Goal: Task Accomplishment & Management: Manage account settings

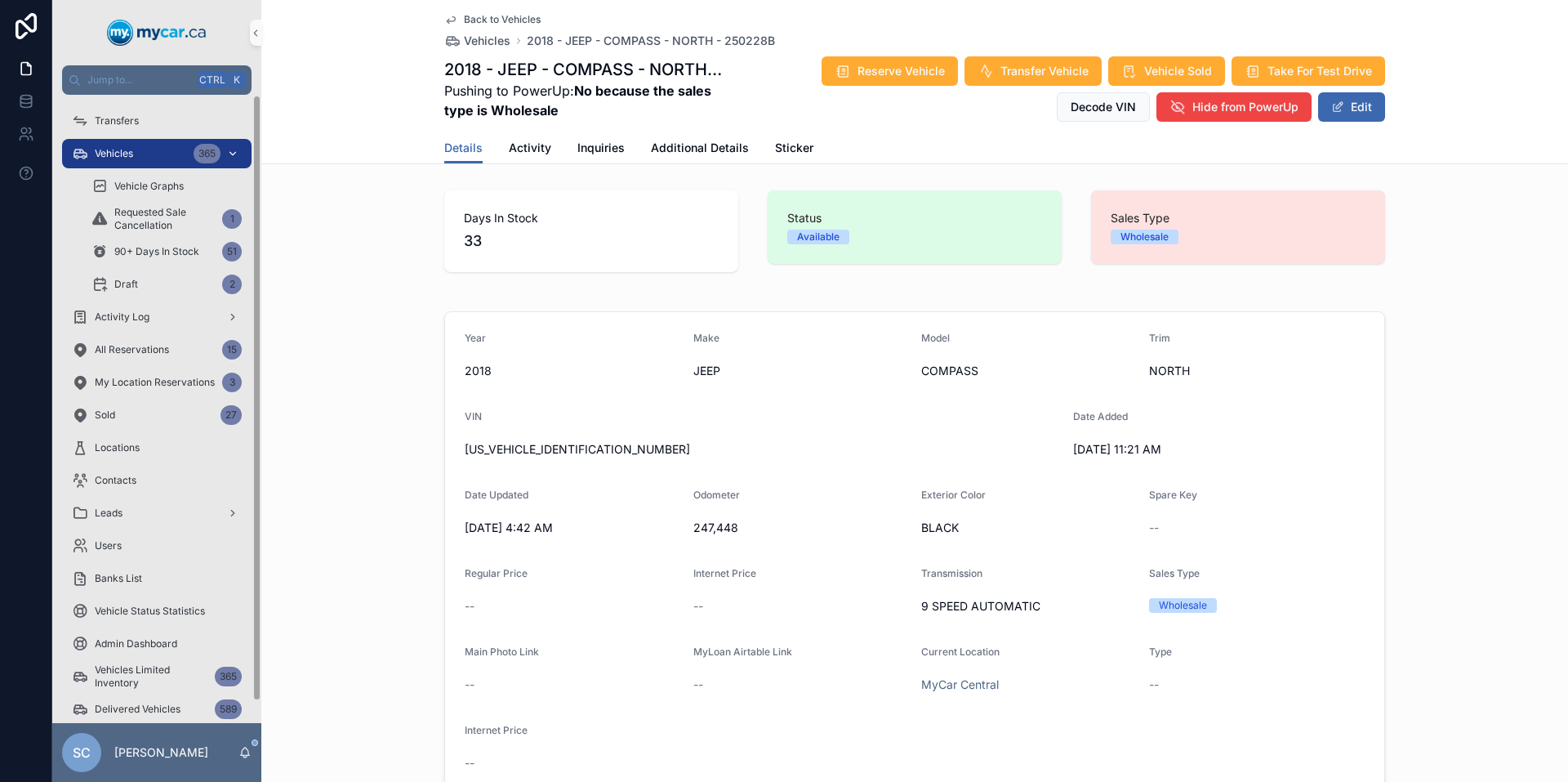
scroll to position [1226, 0]
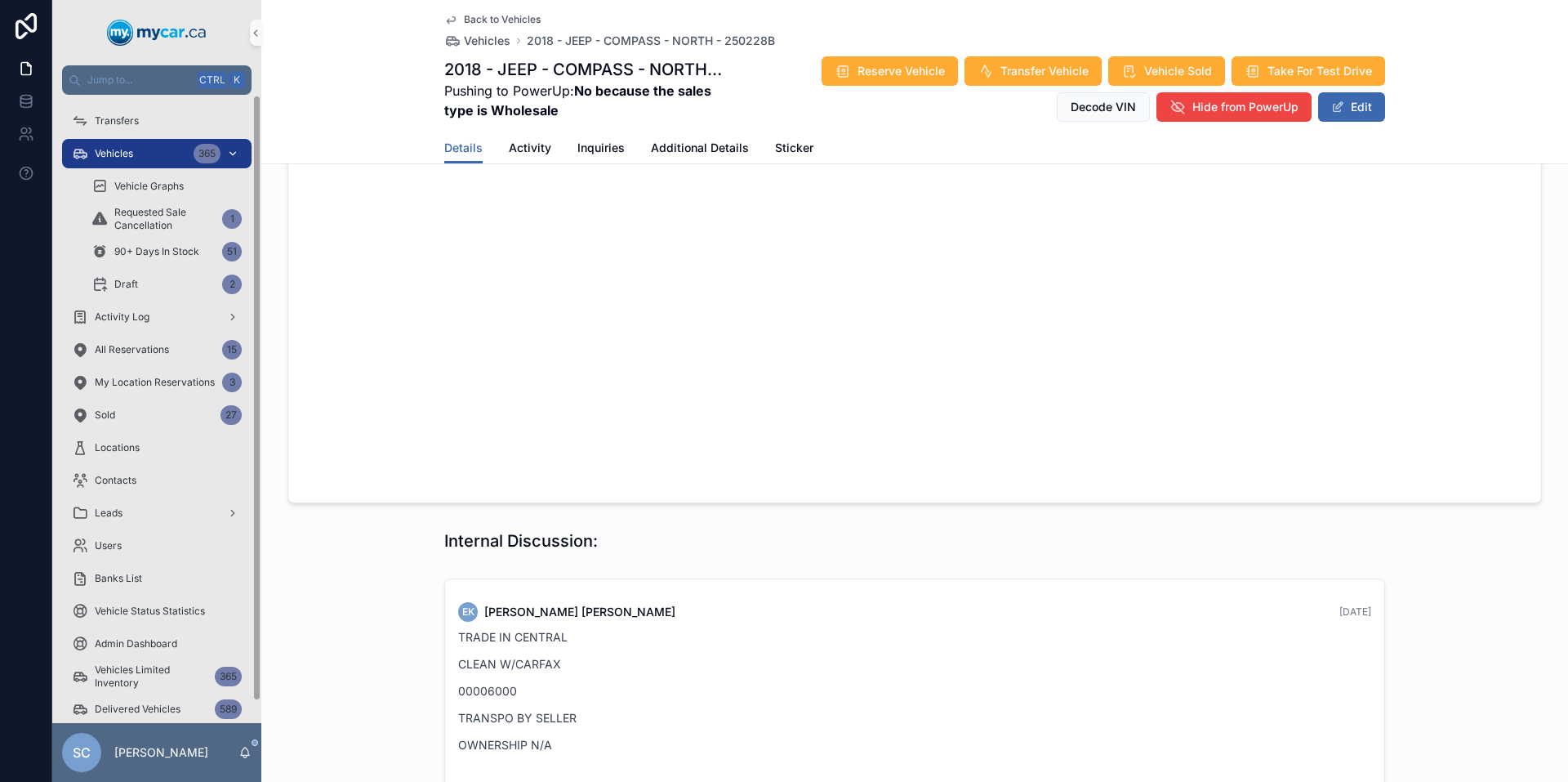
click at [125, 157] on span "Vehicles" at bounding box center [114, 153] width 39 height 13
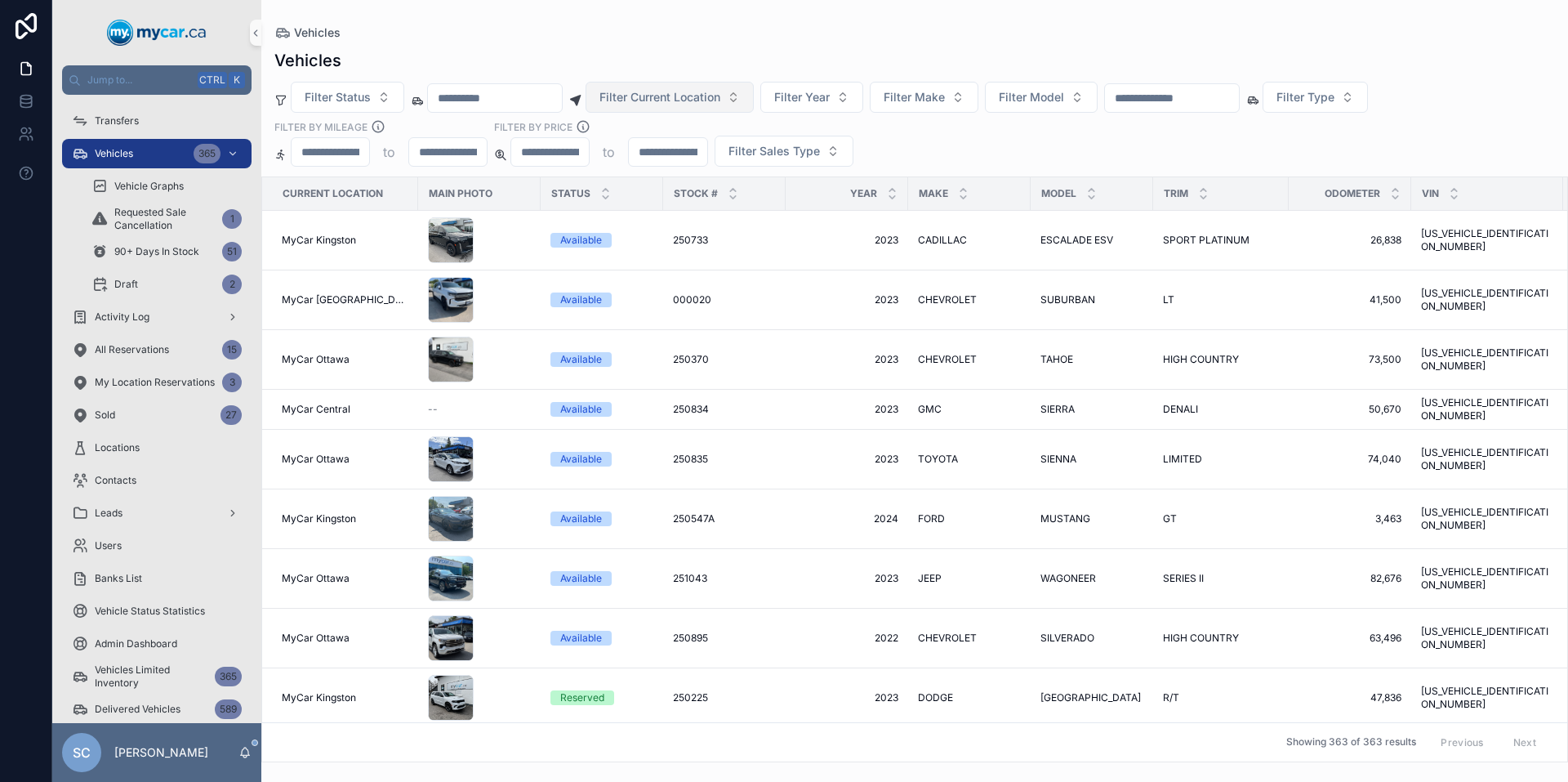
click at [720, 94] on span "Filter Current Location" at bounding box center [659, 98] width 121 height 16
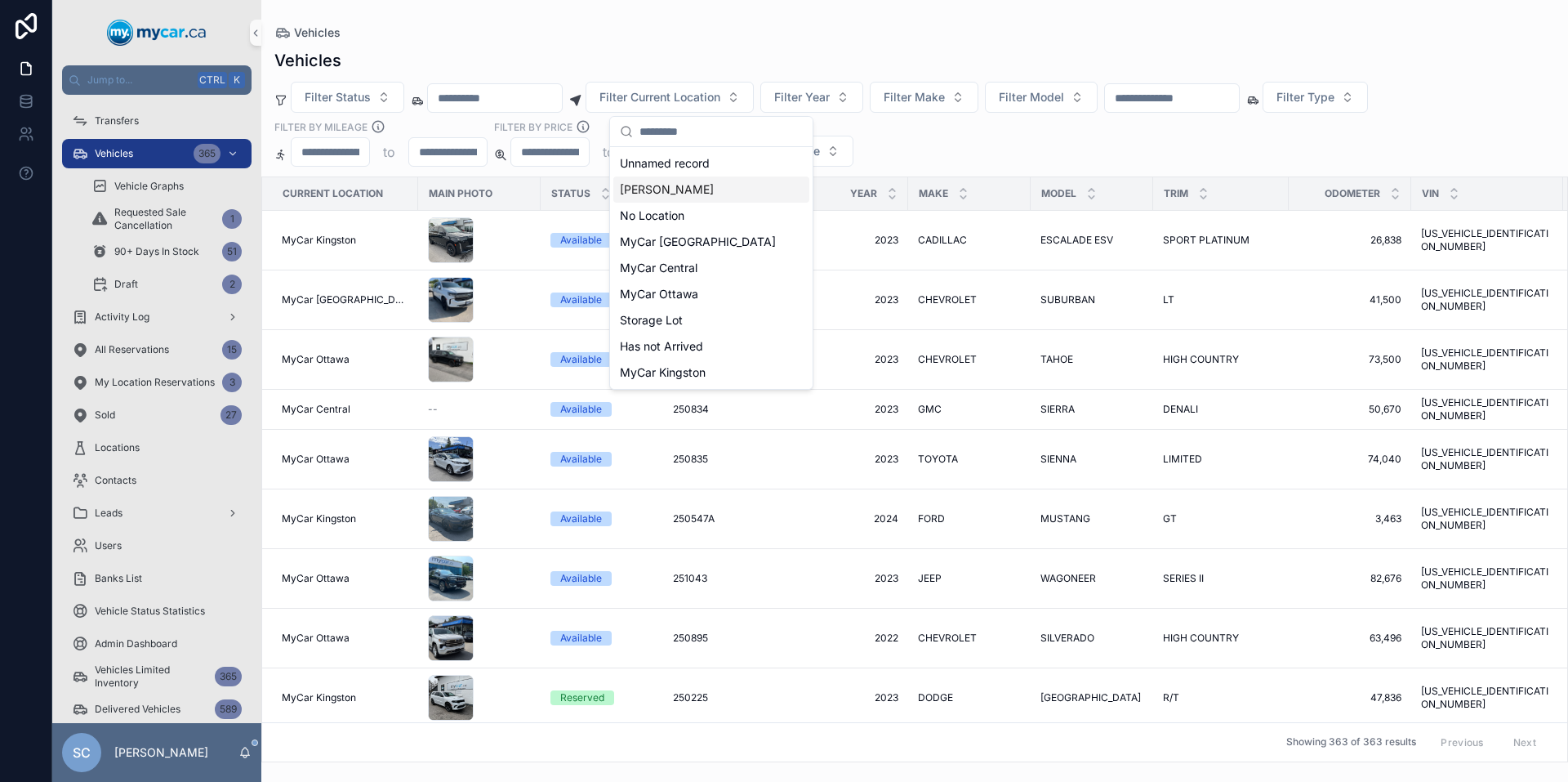
click at [703, 186] on span "[PERSON_NAME]" at bounding box center [667, 190] width 94 height 16
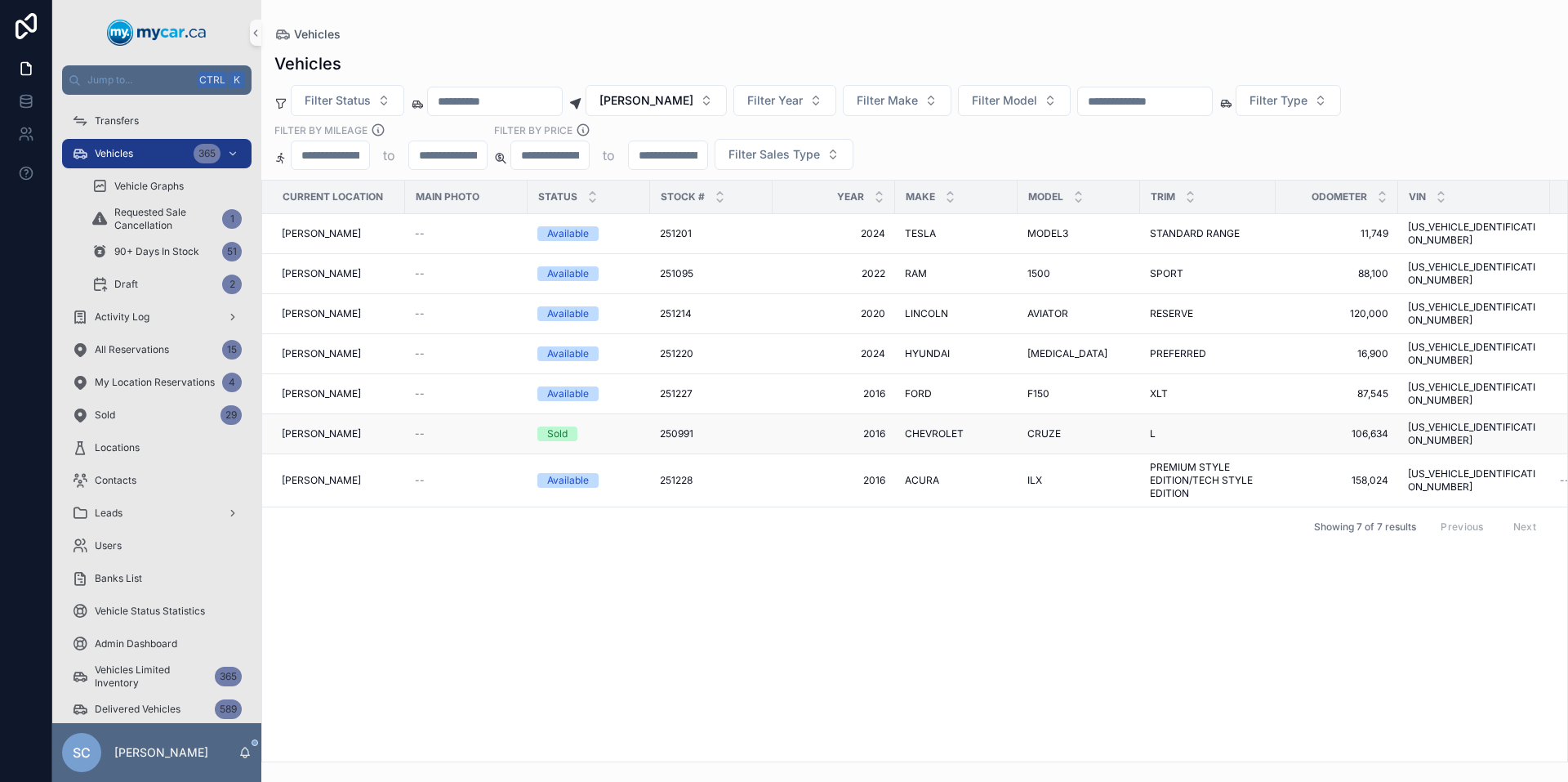
click at [673, 428] on span "250991" at bounding box center [677, 434] width 34 height 13
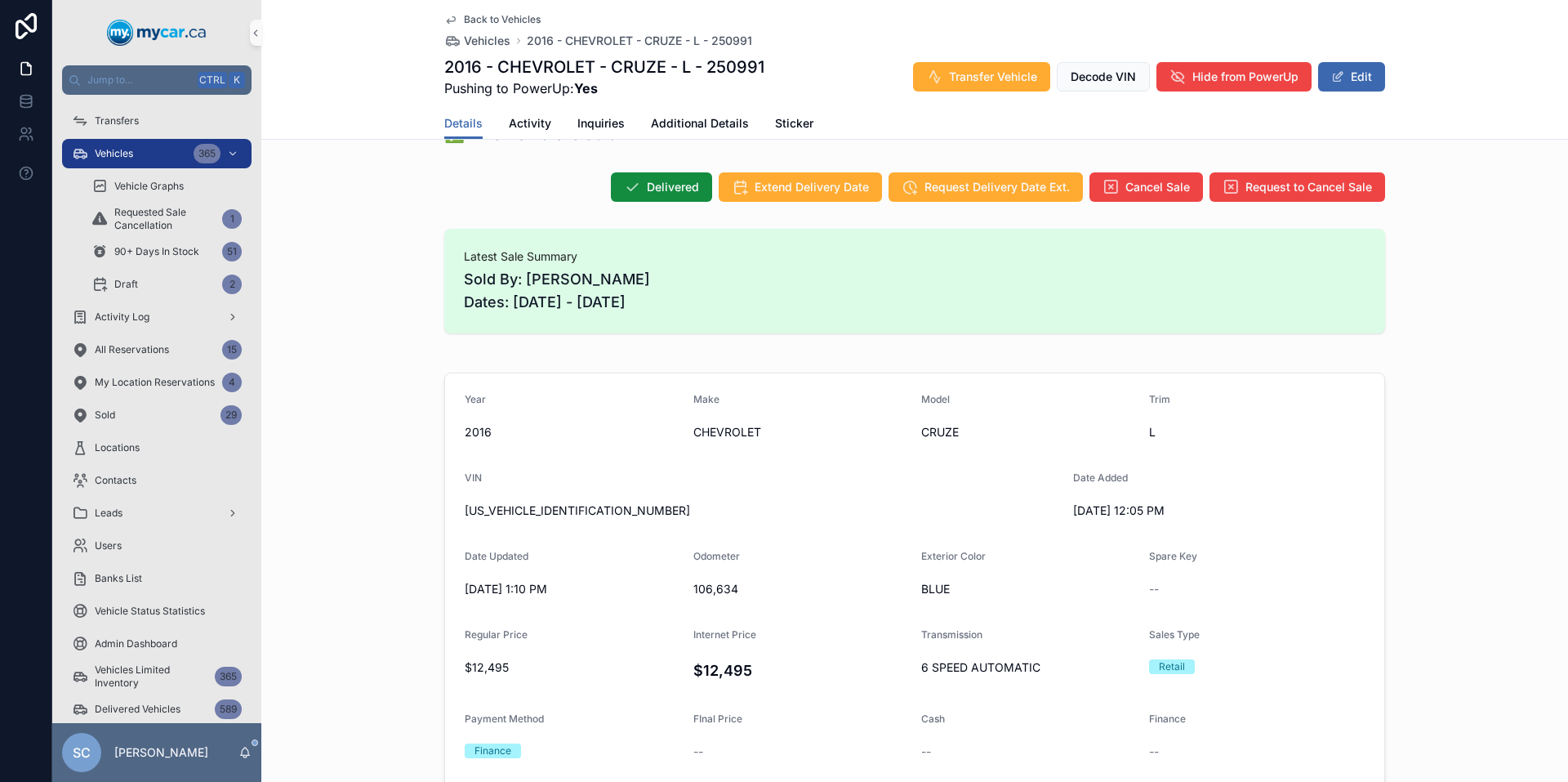
scroll to position [272, 0]
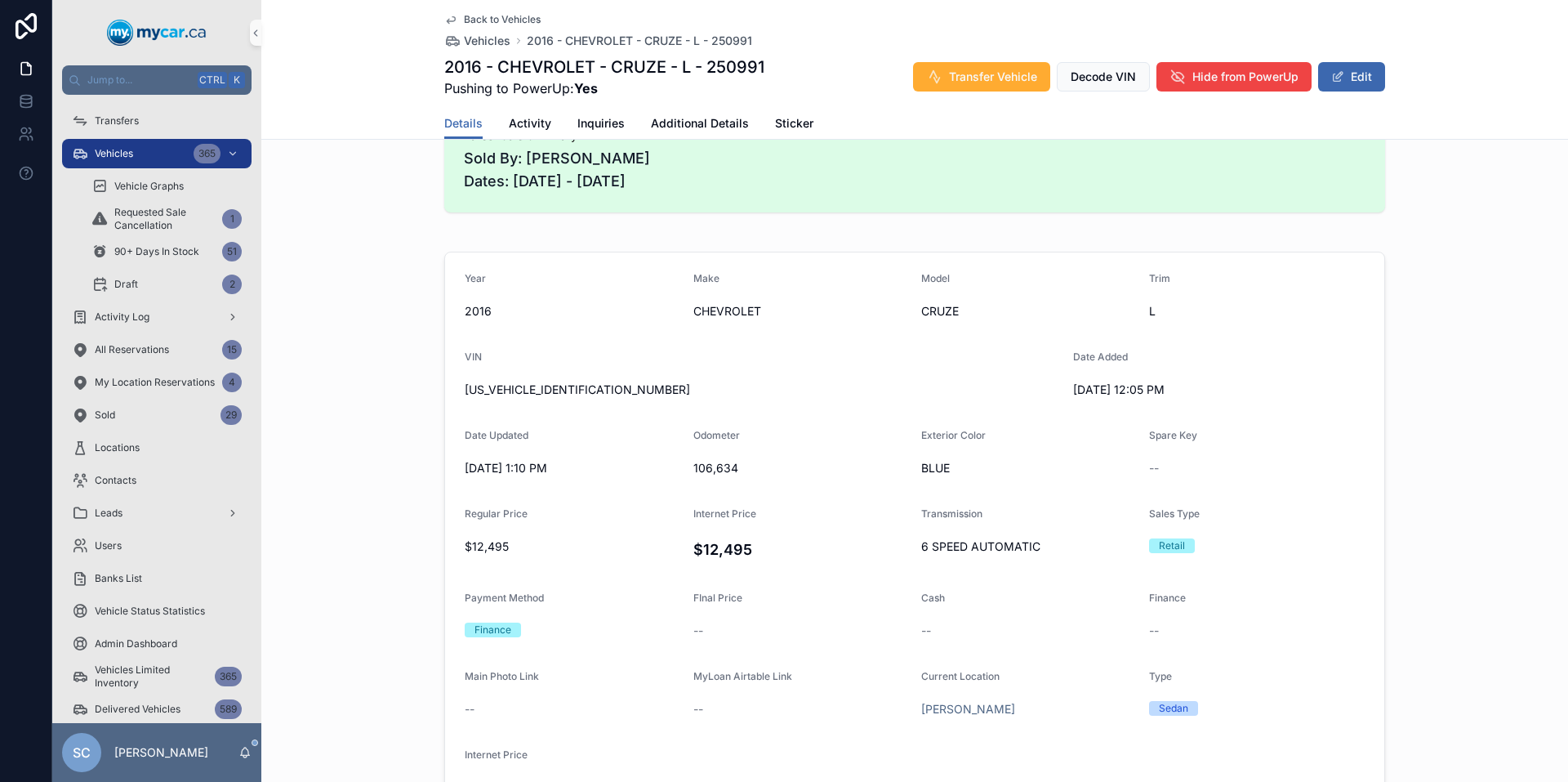
click at [542, 389] on span "[US_VEHICLE_IDENTIFICATION_NUMBER]" at bounding box center [763, 390] width 595 height 16
copy span "[US_VEHICLE_IDENTIFICATION_NUMBER]"
click at [504, 281] on div "Year" at bounding box center [572, 282] width 216 height 20
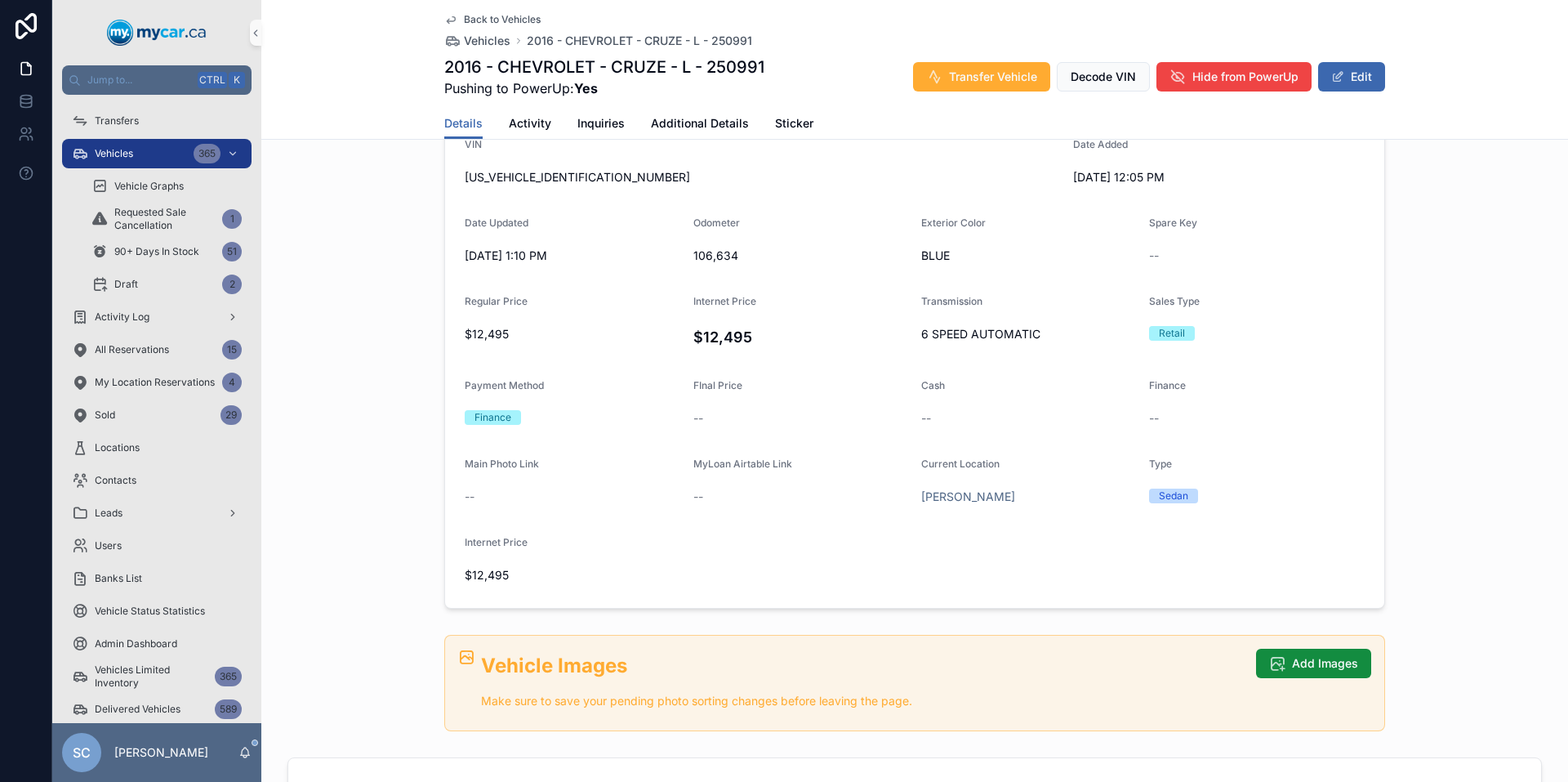
scroll to position [0, 0]
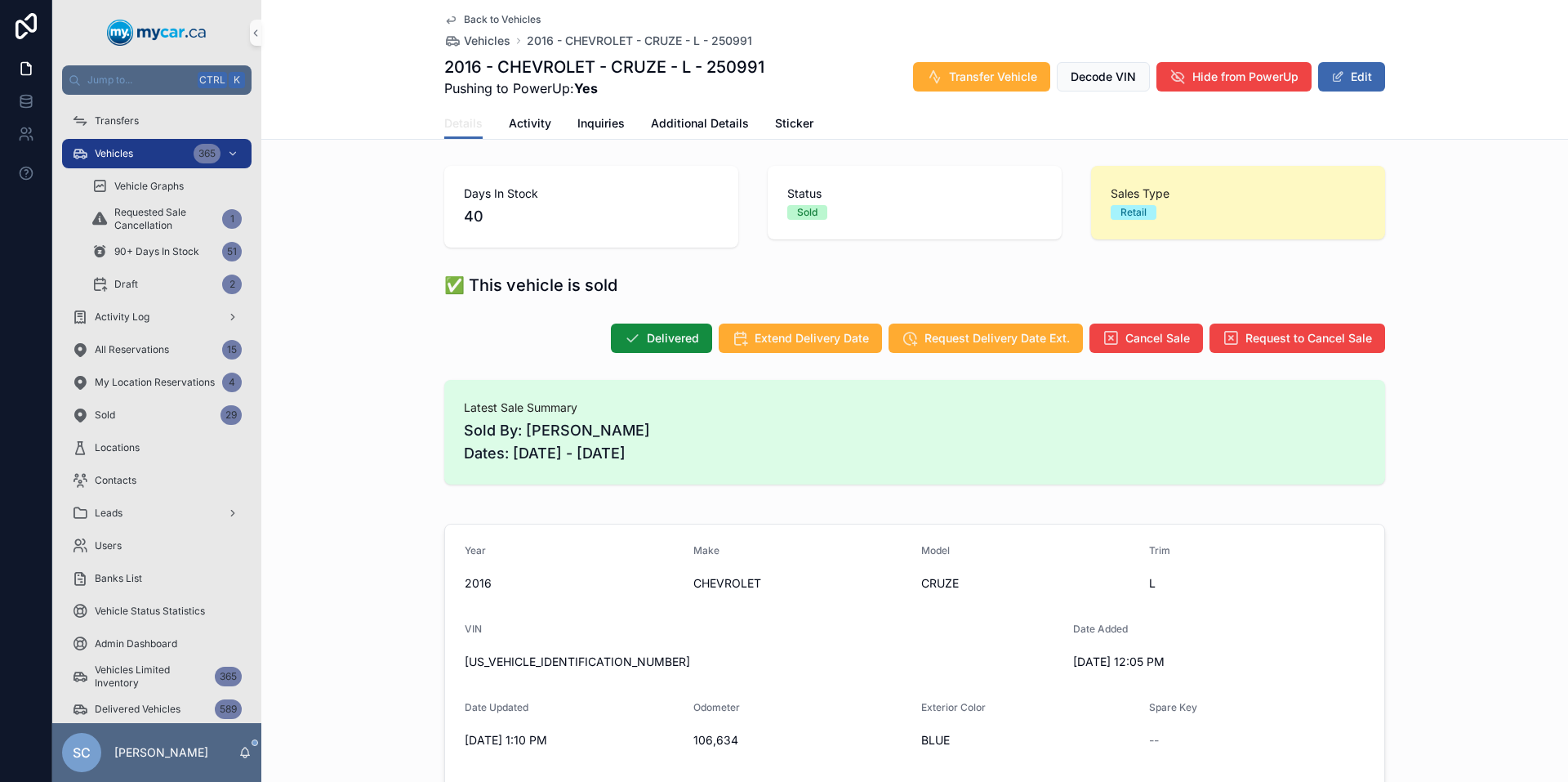
click at [458, 121] on span "Details" at bounding box center [463, 123] width 39 height 16
click at [485, 16] on span "Back to Vehicles" at bounding box center [503, 20] width 77 height 13
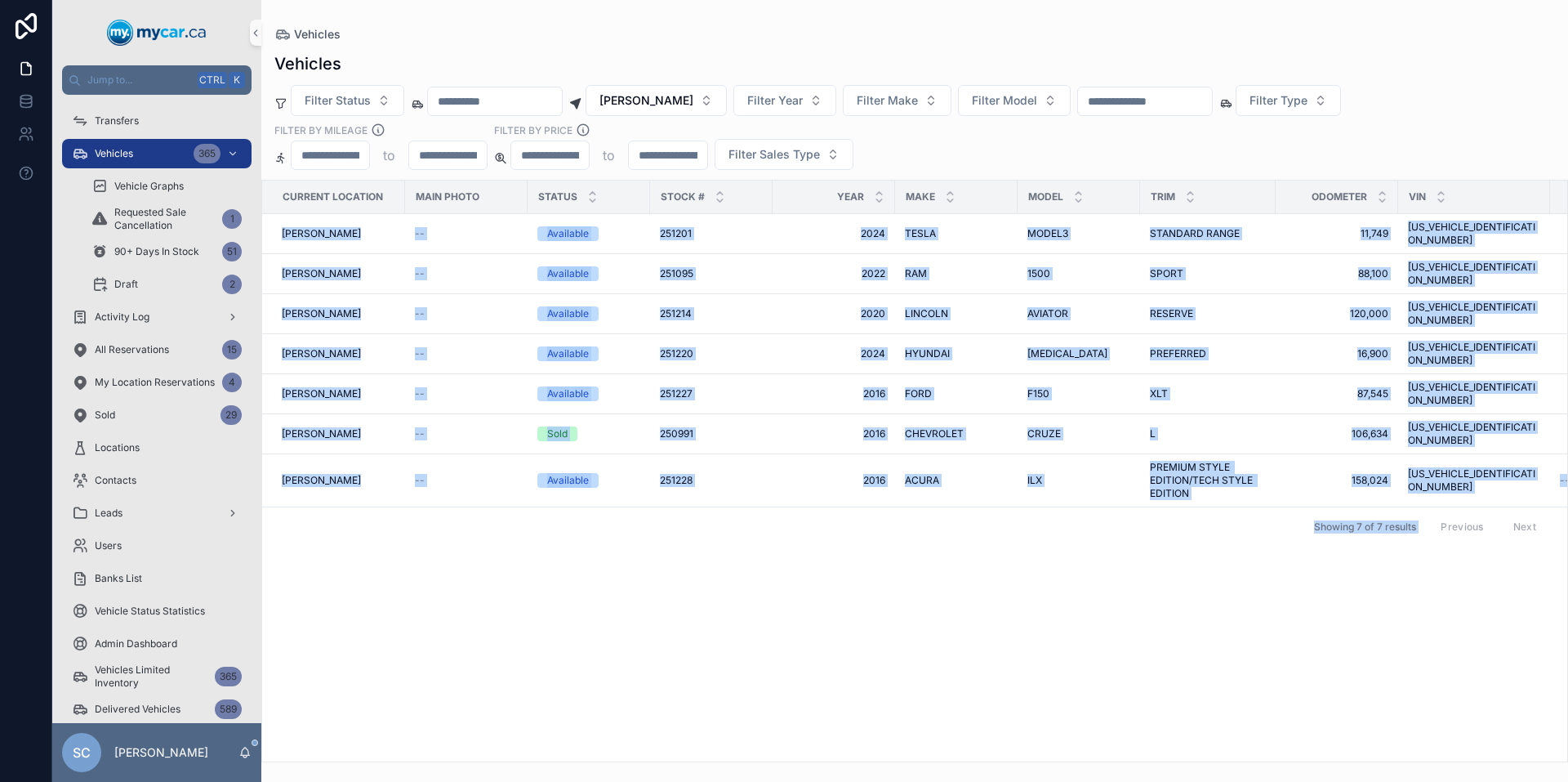
drag, startPoint x: 271, startPoint y: 226, endPoint x: 1408, endPoint y: 606, distance: 1198.8
click at [1408, 606] on div "Current Location Main Photo Status Stock # Year Make Model Trim Odometer VIN Re…" at bounding box center [914, 471] width 1305 height 581
copy div "Adesa Brampton -- Available 251201 251201 2024 2024 TESLA TESLA MODEL3 MODEL3 S…"
click at [1073, 602] on div "Current Location Main Photo Status Stock # Year Make Model Trim Odometer VIN Re…" at bounding box center [914, 471] width 1305 height 581
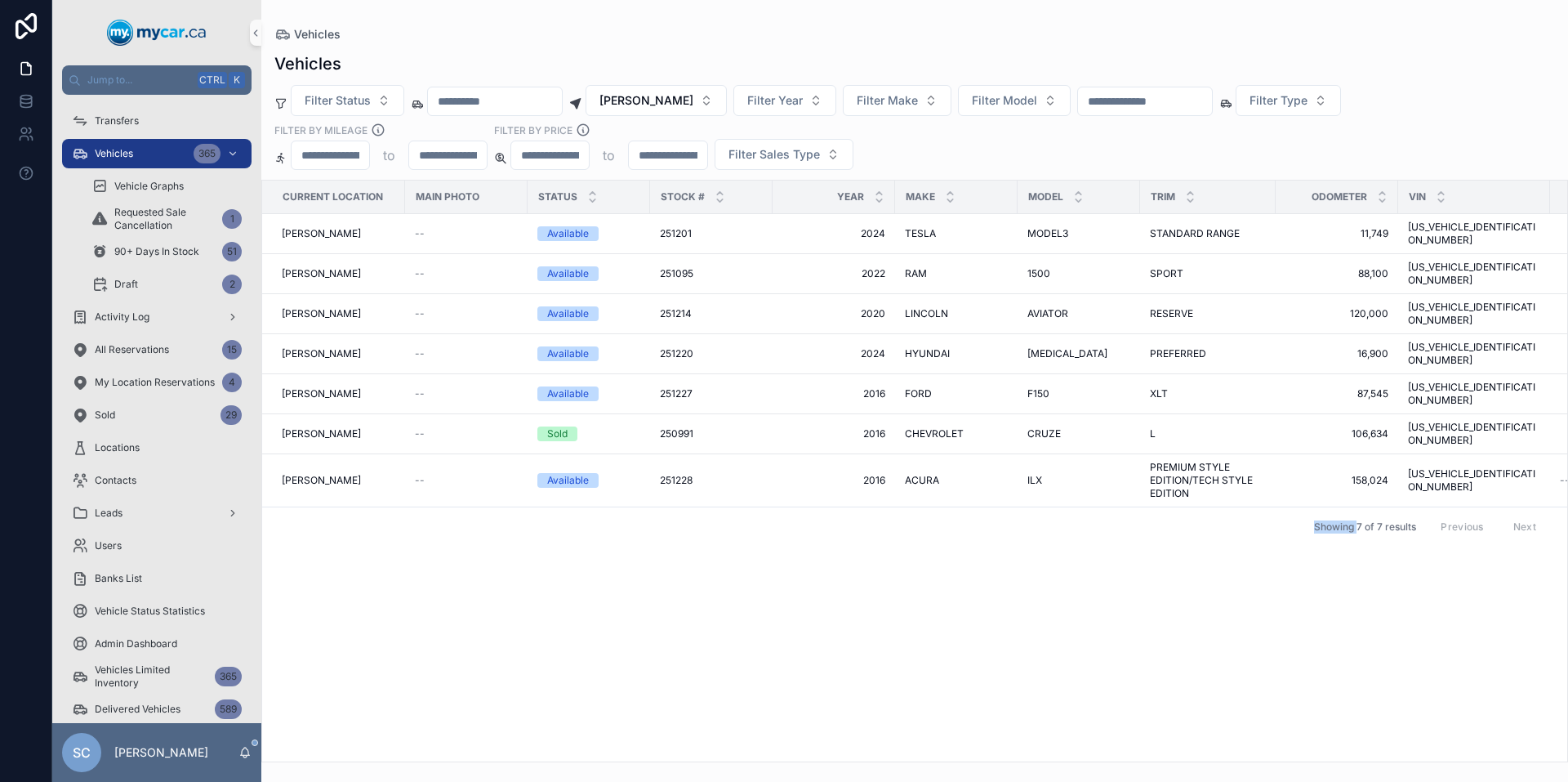
click at [1073, 602] on div "Current Location Main Photo Status Stock # Year Make Model Trim Odometer VIN Re…" at bounding box center [914, 471] width 1305 height 581
click at [142, 330] on link "Activity Log" at bounding box center [157, 317] width 189 height 30
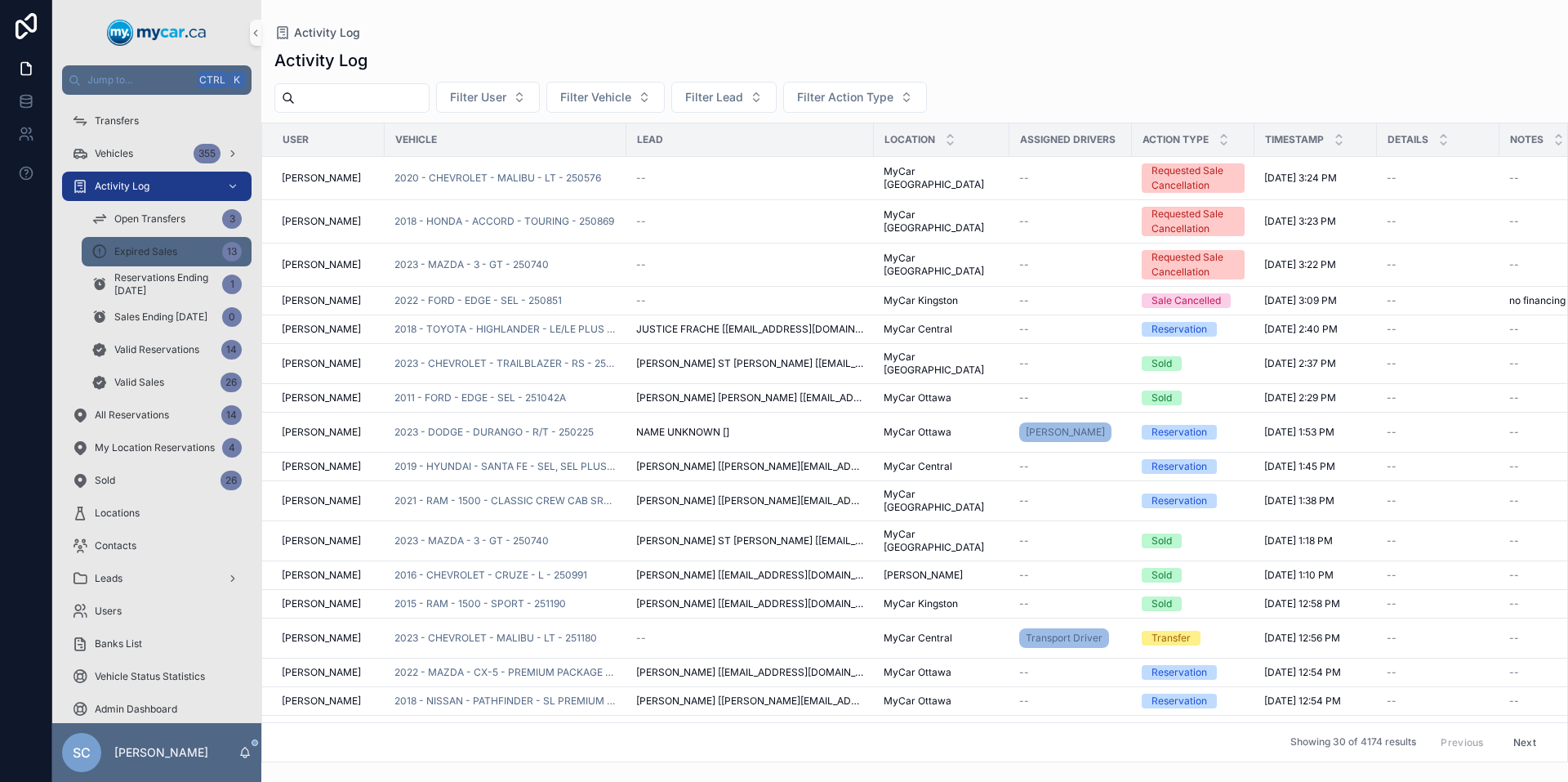
click at [161, 249] on span "Expired Sales" at bounding box center [145, 252] width 63 height 13
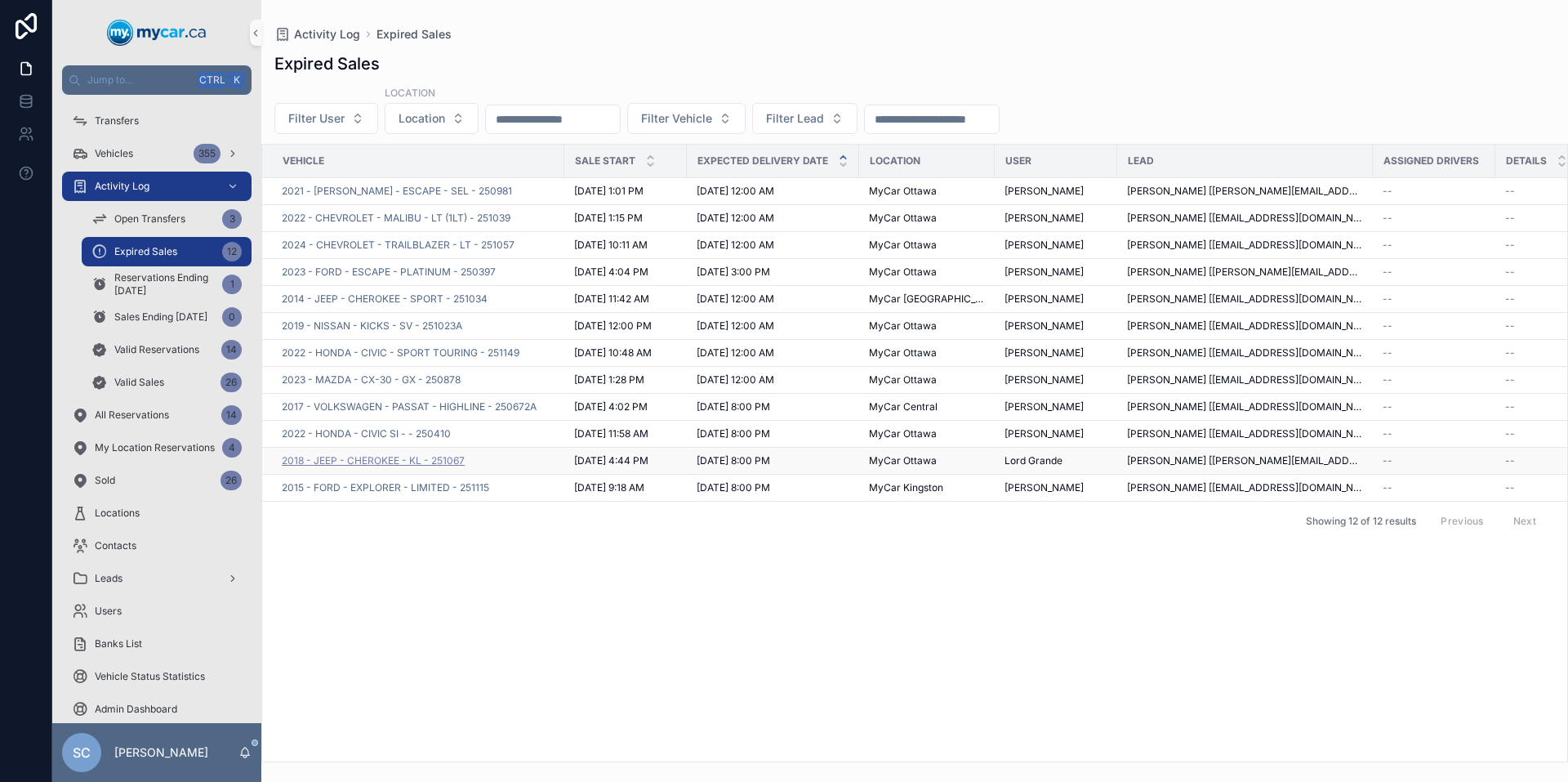
click at [440, 458] on span "2018 - JEEP - CHEROKEE - KL - 251067" at bounding box center [373, 461] width 183 height 13
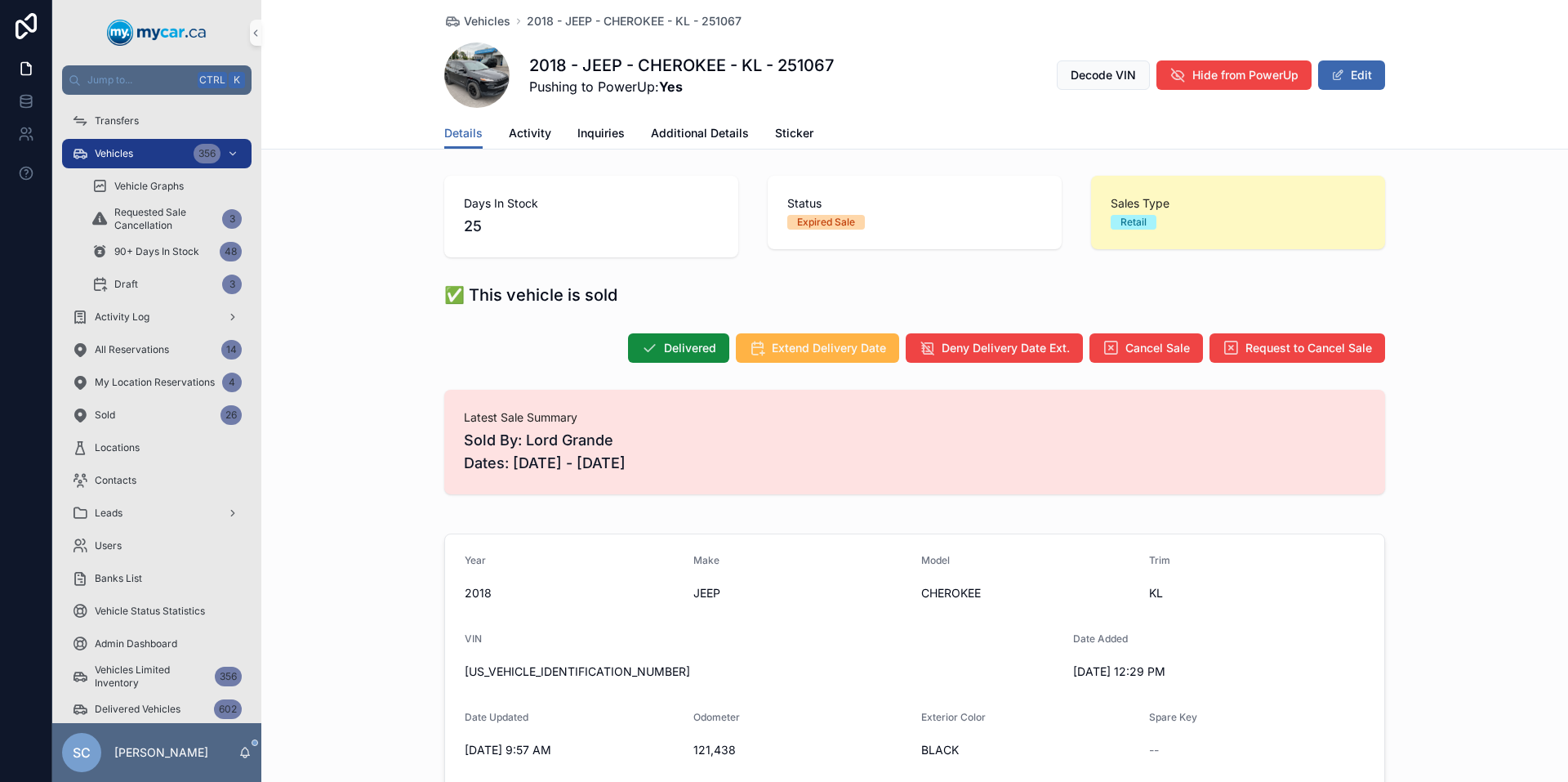
click at [806, 345] on span "Extend Delivery Date" at bounding box center [828, 348] width 114 height 16
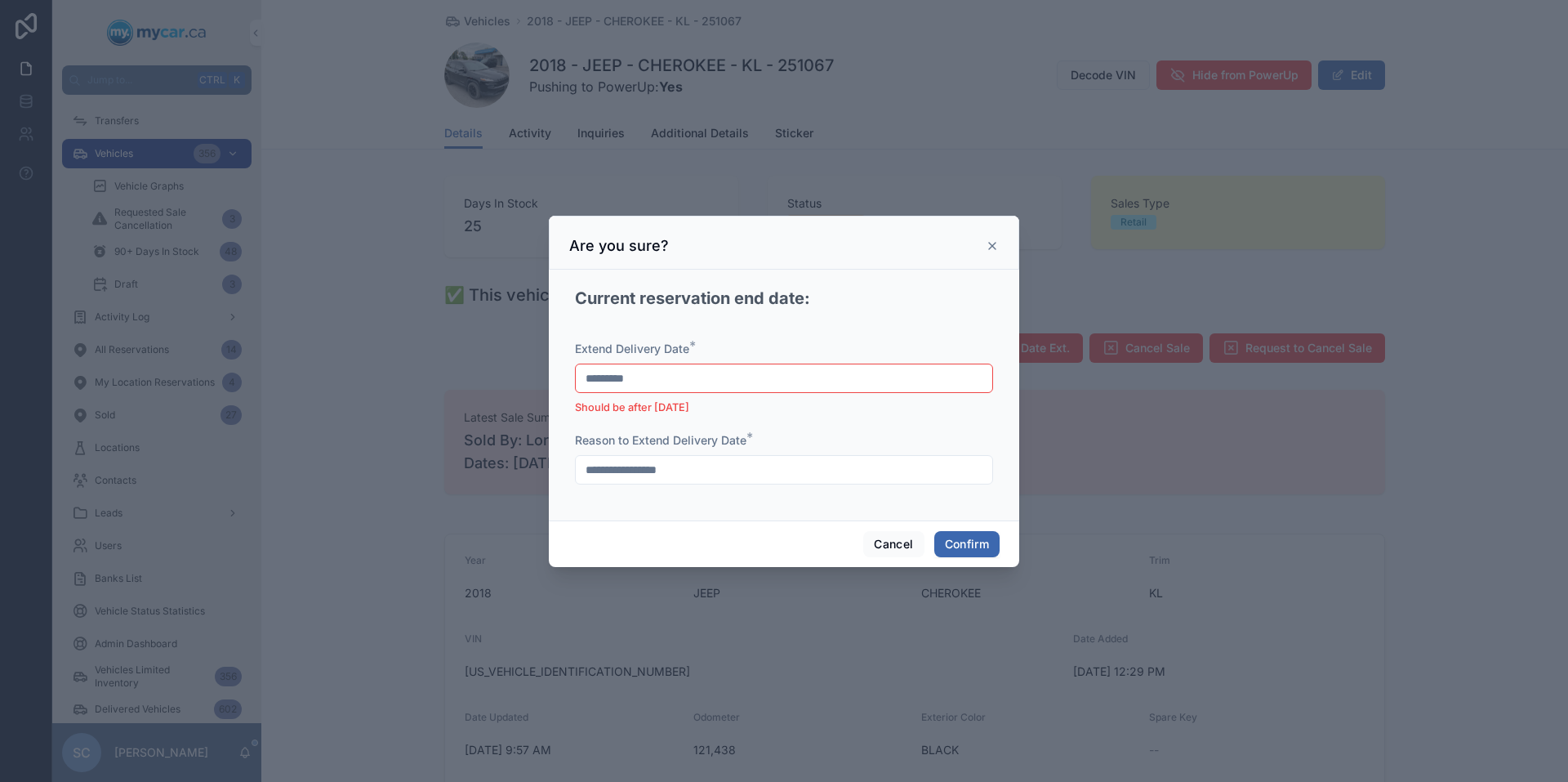
click at [755, 377] on input "*********" at bounding box center [784, 378] width 417 height 23
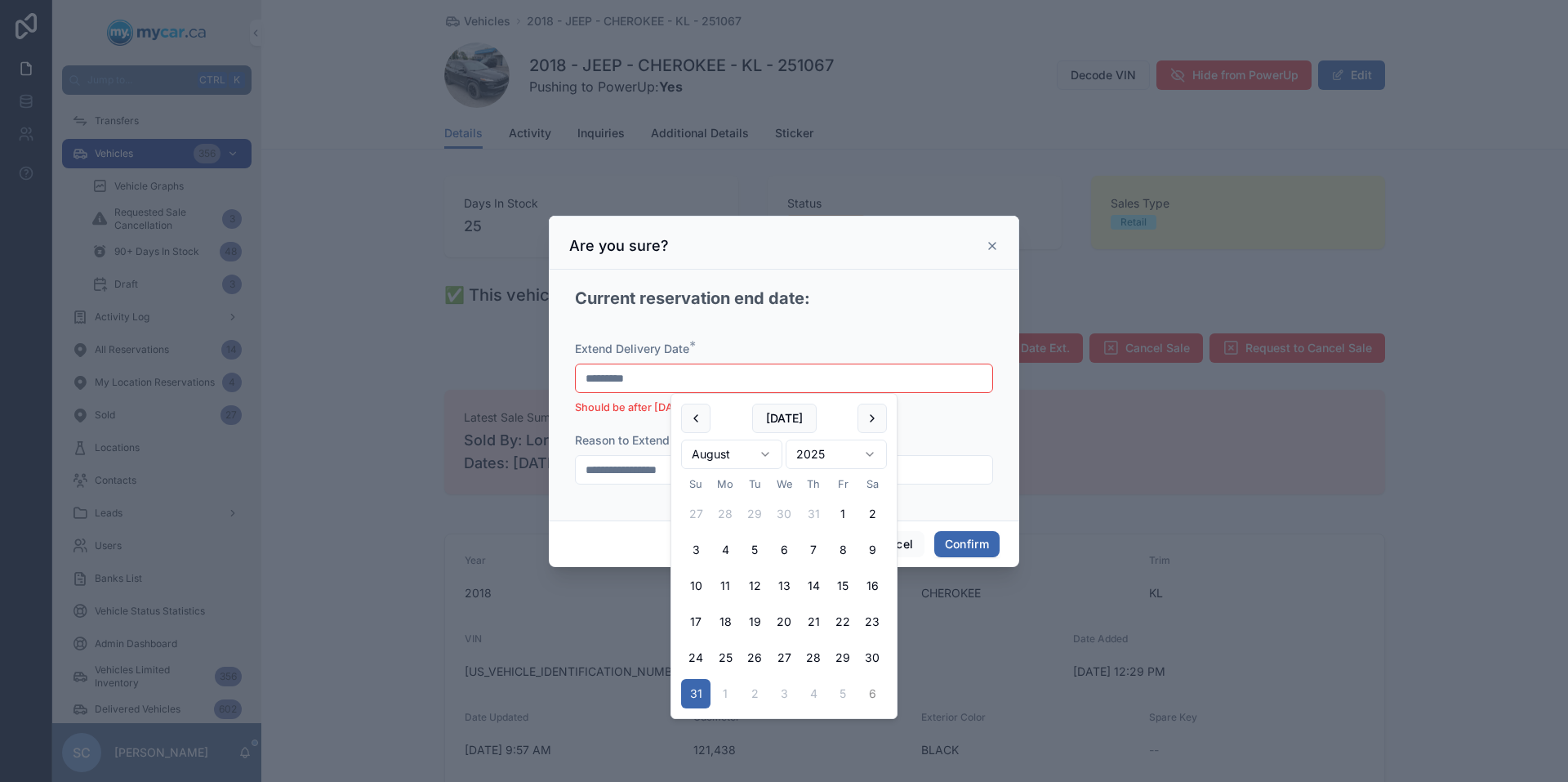
click at [874, 699] on button "6" at bounding box center [873, 694] width 30 height 30
type input "********"
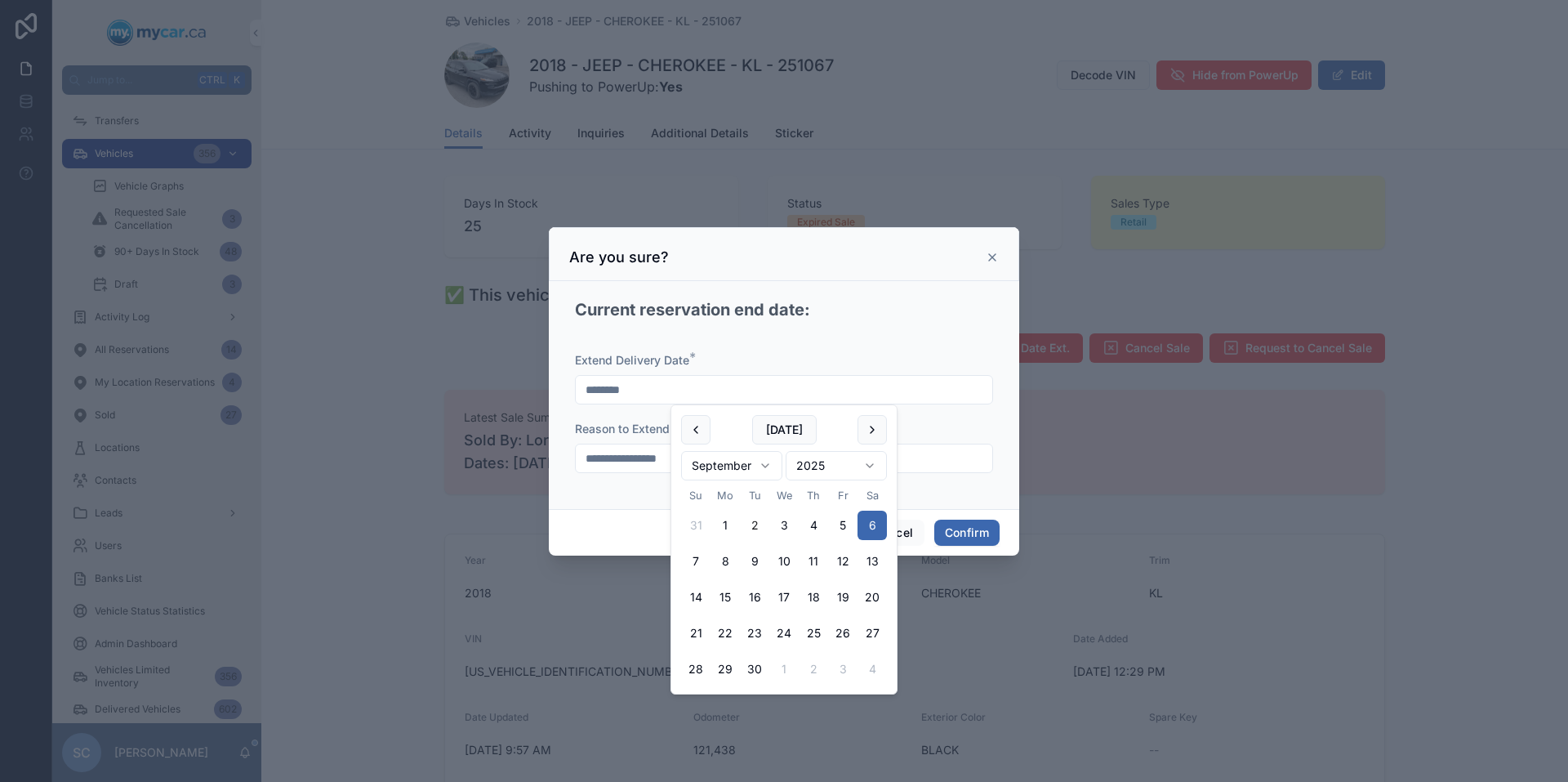
click at [942, 430] on div "Reason to Extend Delivery Date *" at bounding box center [784, 429] width 418 height 16
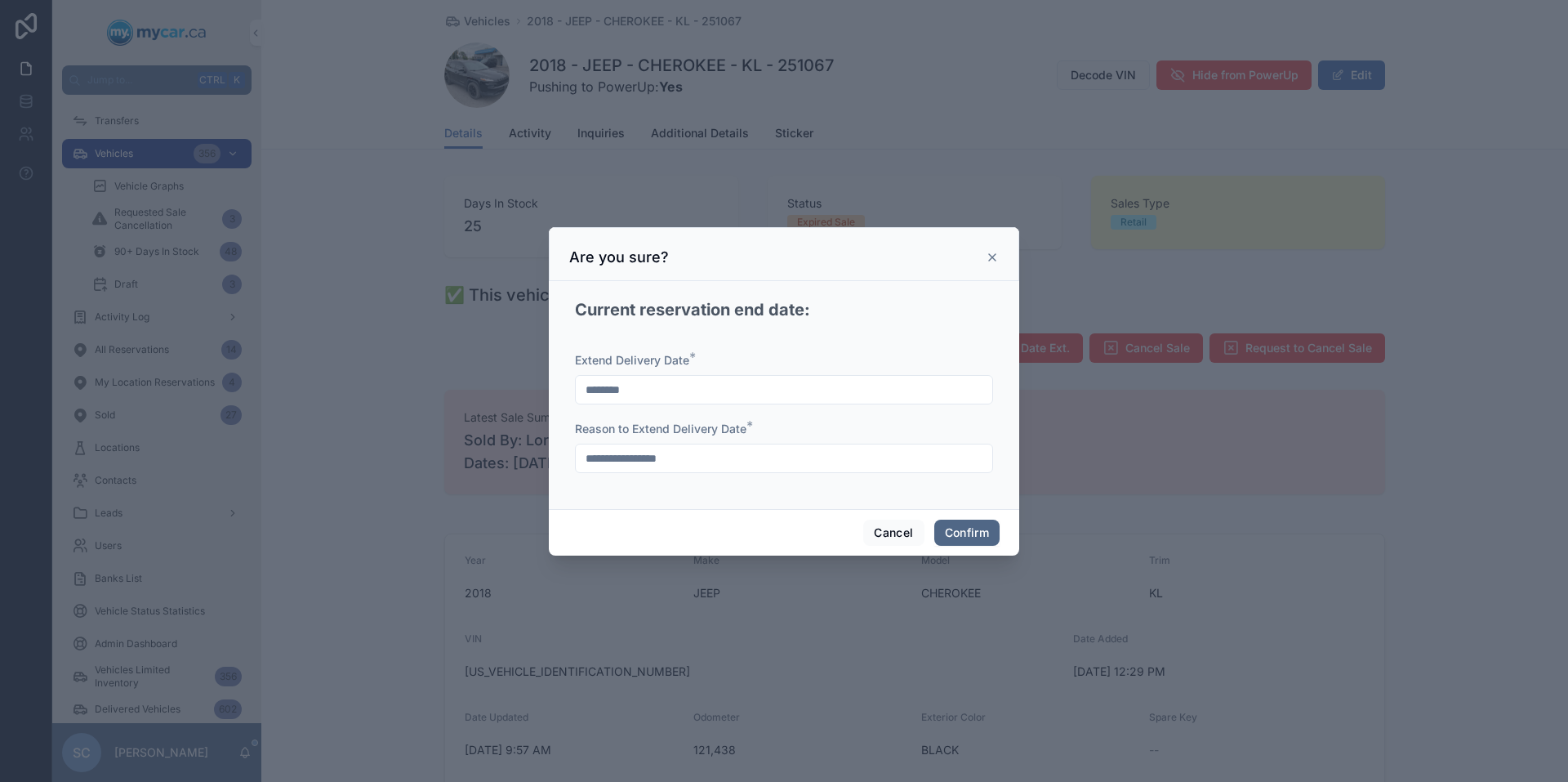
click at [984, 531] on button "Confirm" at bounding box center [967, 533] width 66 height 26
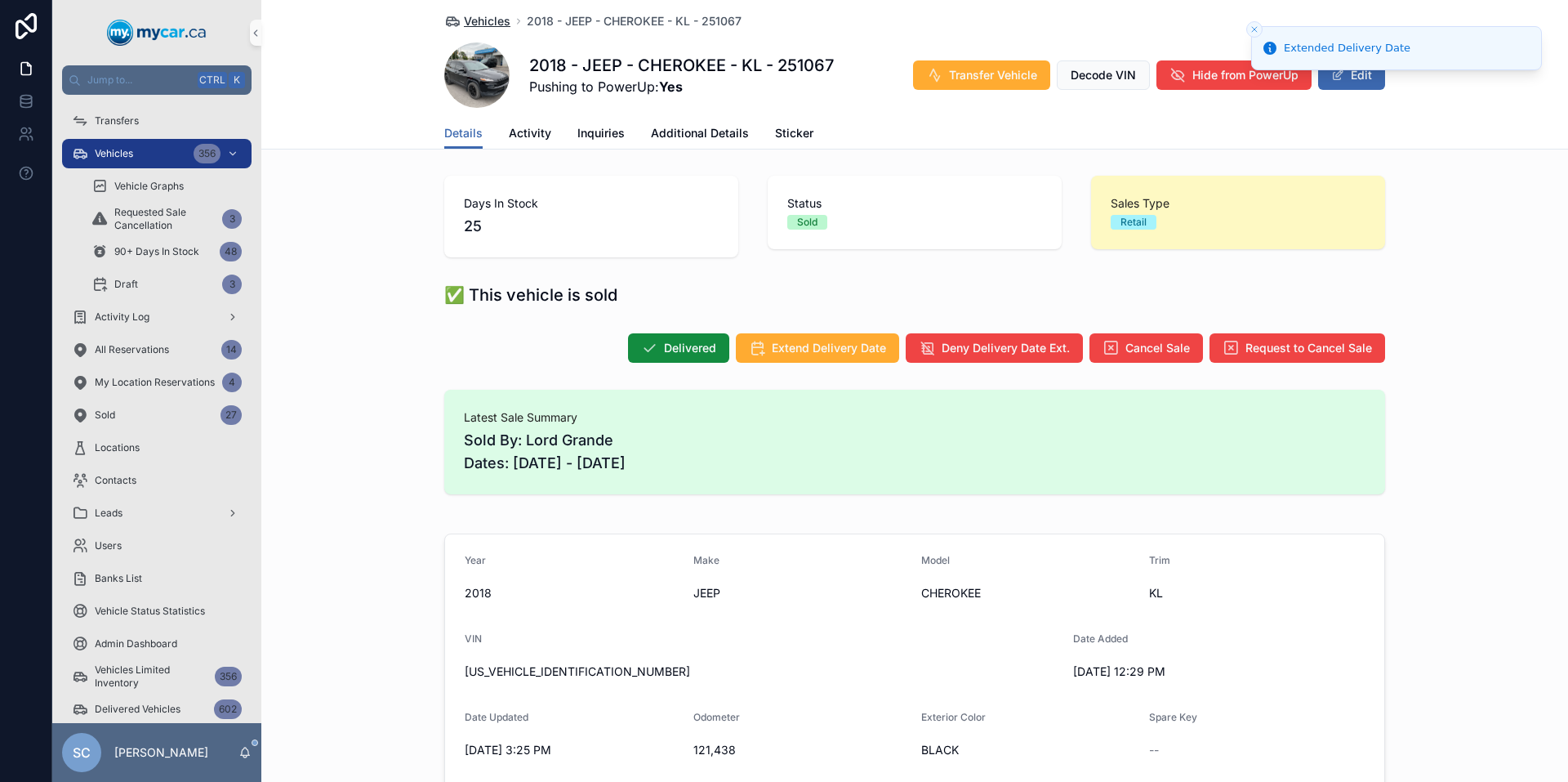
click at [478, 21] on span "Vehicles" at bounding box center [487, 21] width 47 height 16
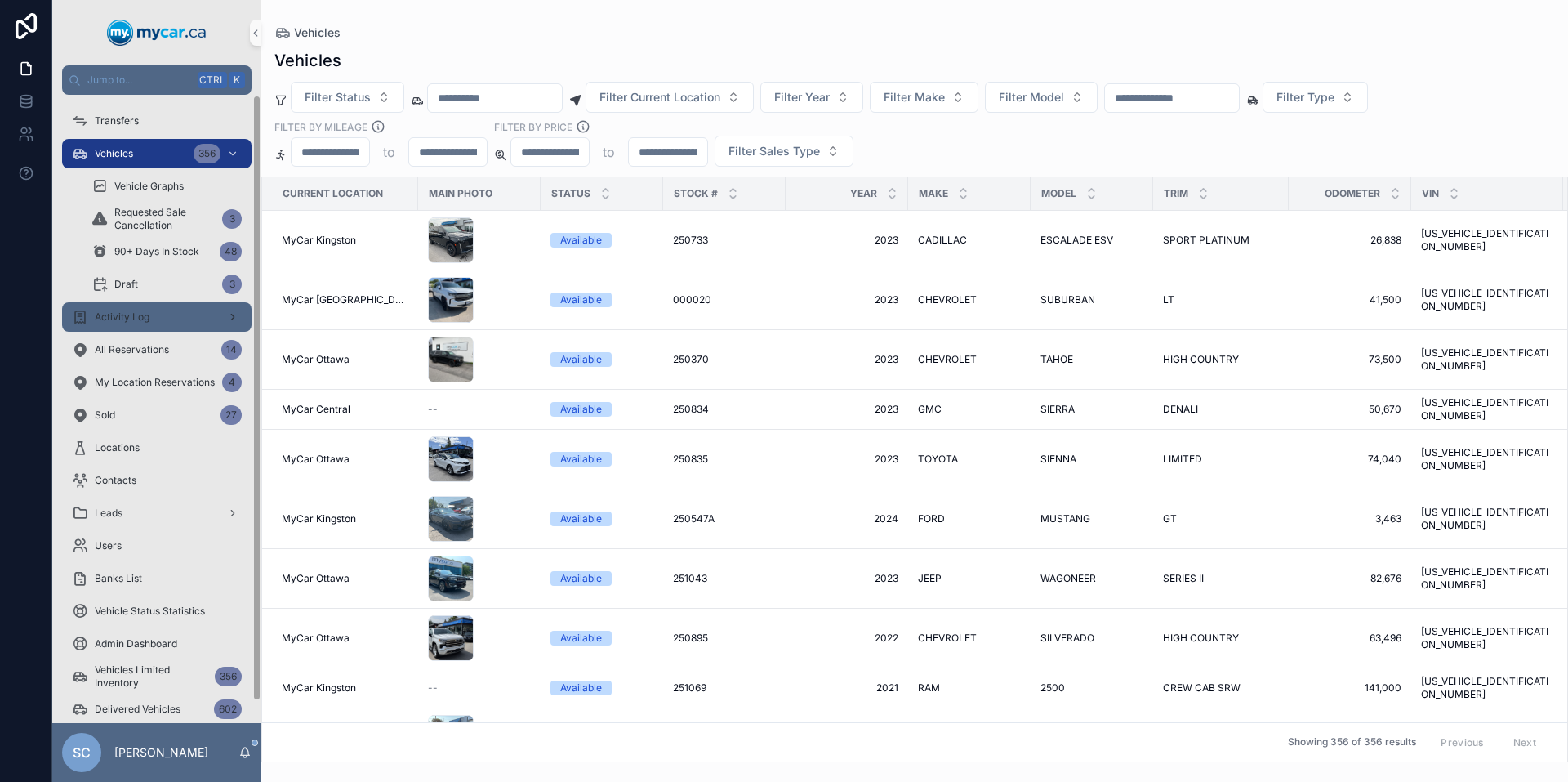
click at [167, 330] on link "Activity Log" at bounding box center [157, 317] width 189 height 30
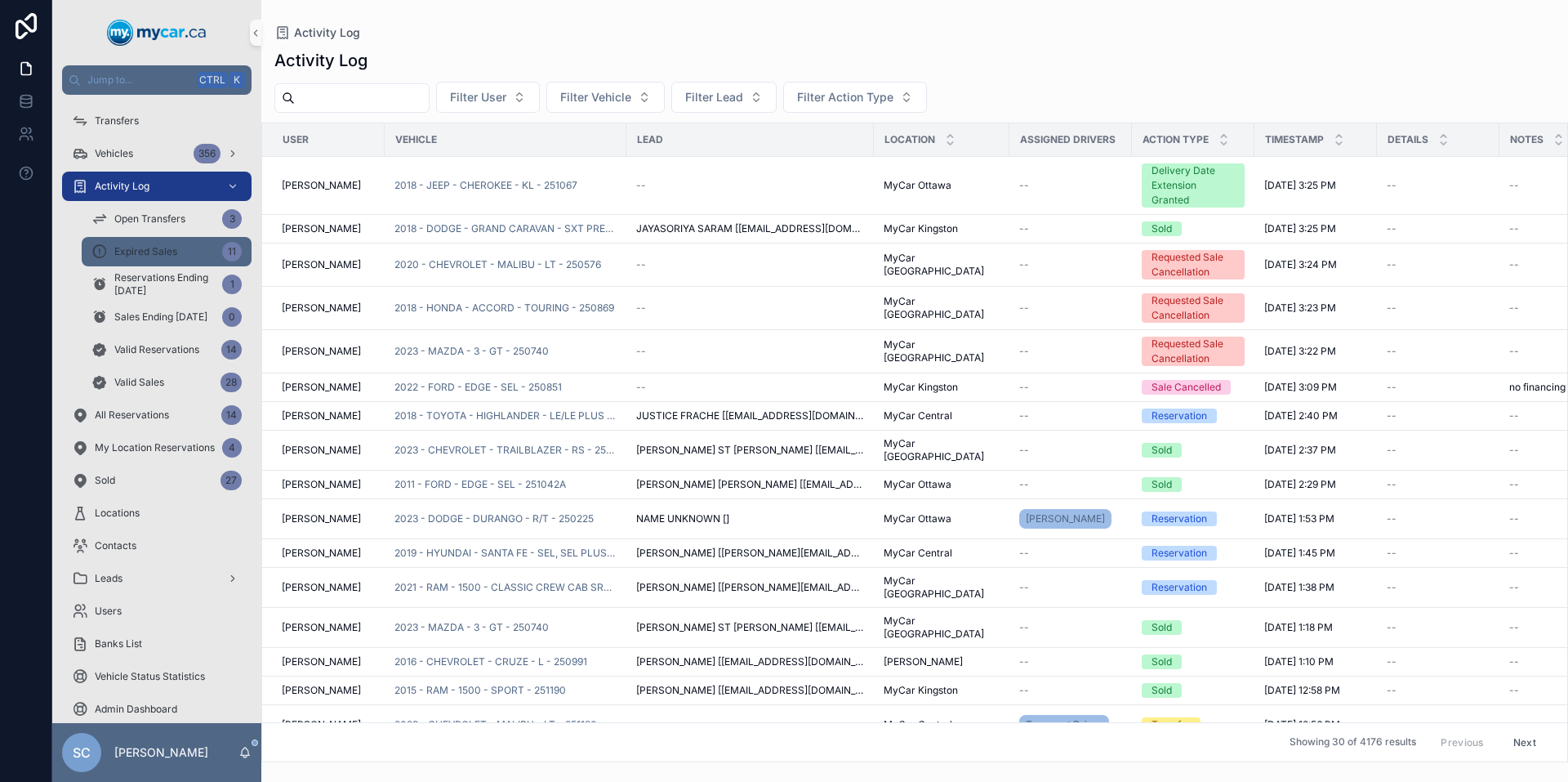
click at [179, 250] on div "Expired Sales 11" at bounding box center [166, 252] width 150 height 26
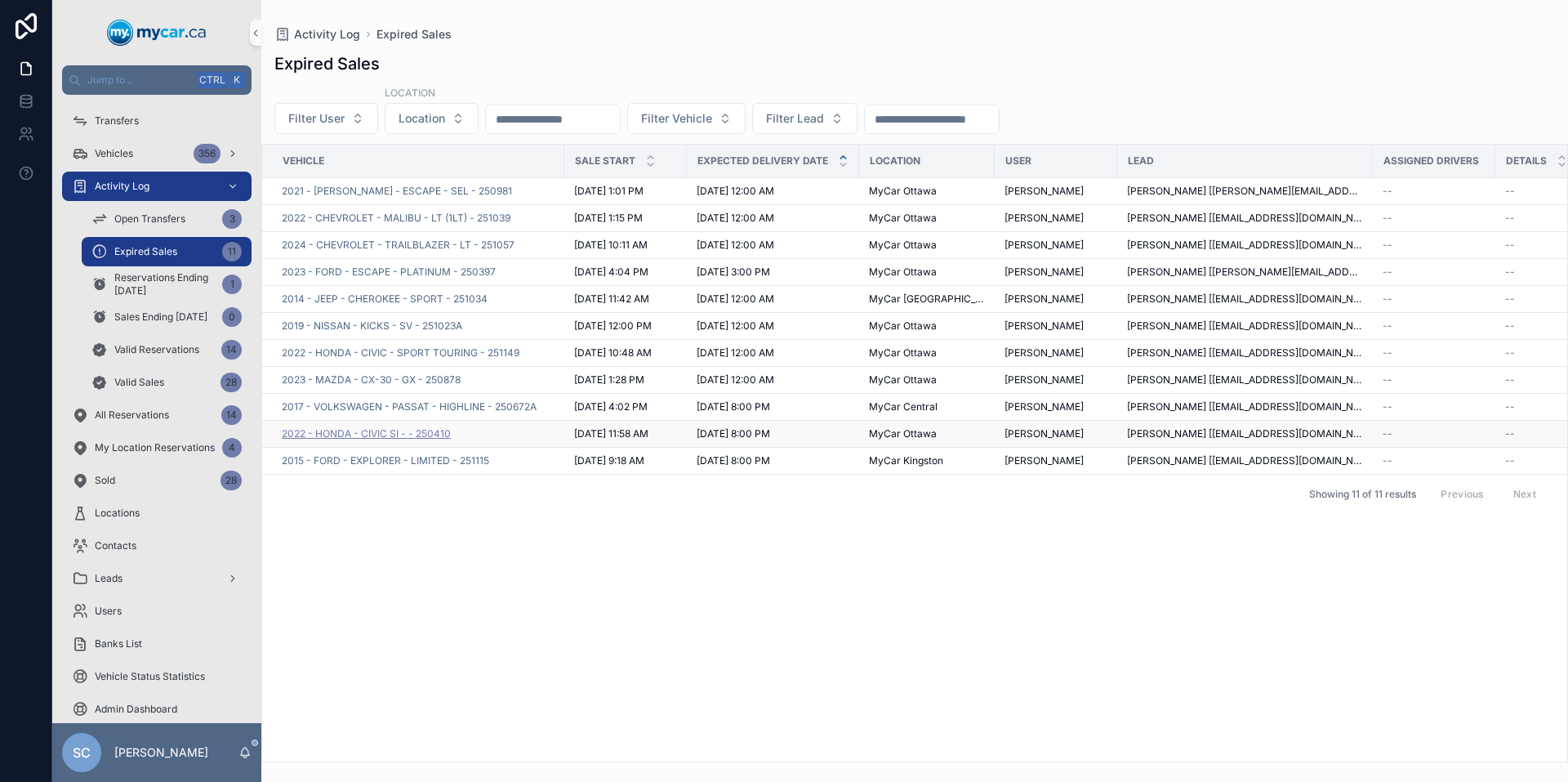
click at [437, 432] on span "2022 - HONDA - CIVIC SI - - 250410" at bounding box center [367, 434] width 169 height 13
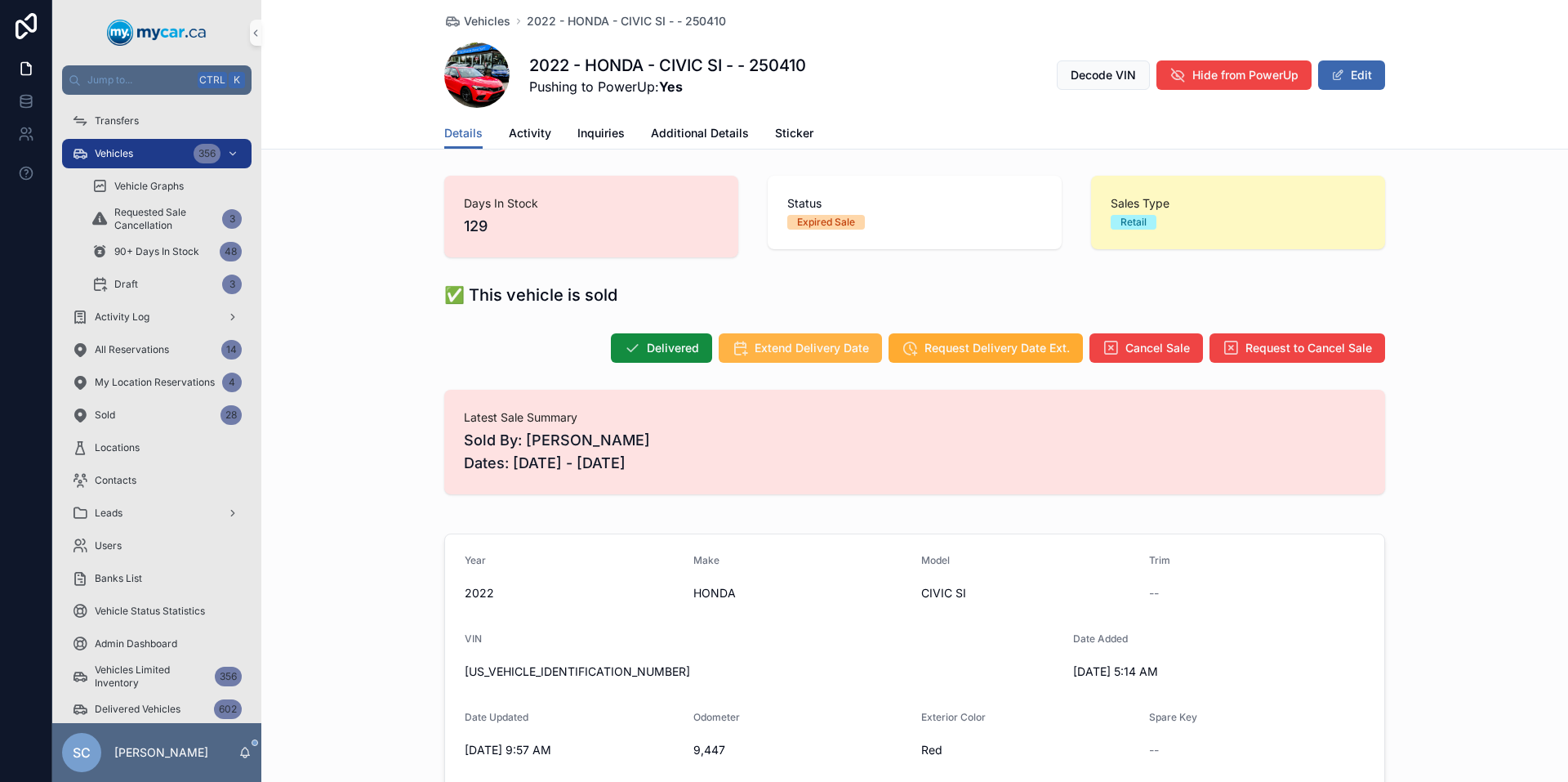
click at [796, 345] on span "Extend Delivery Date" at bounding box center [811, 348] width 114 height 16
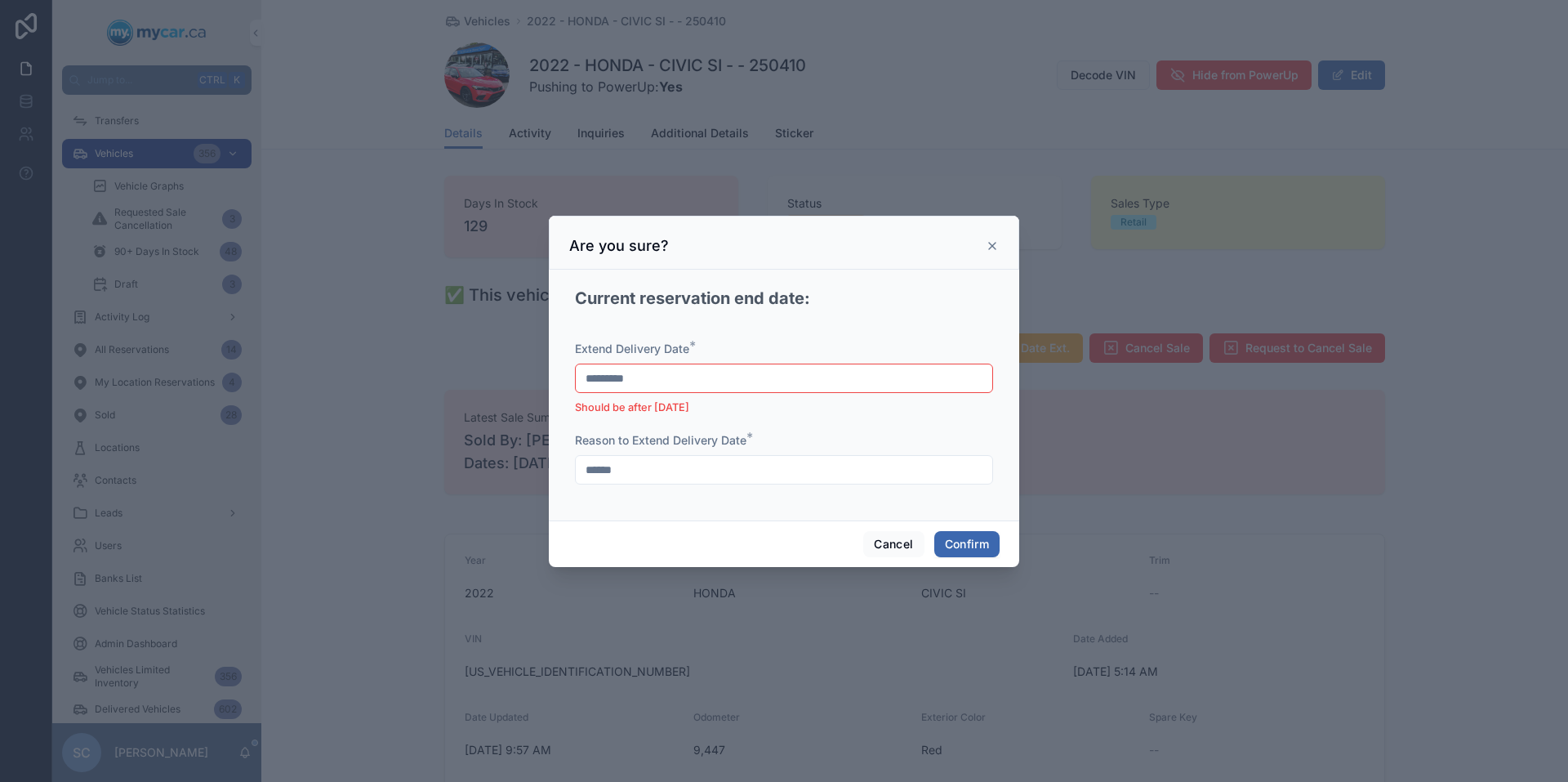
click at [613, 376] on input "*********" at bounding box center [784, 378] width 417 height 23
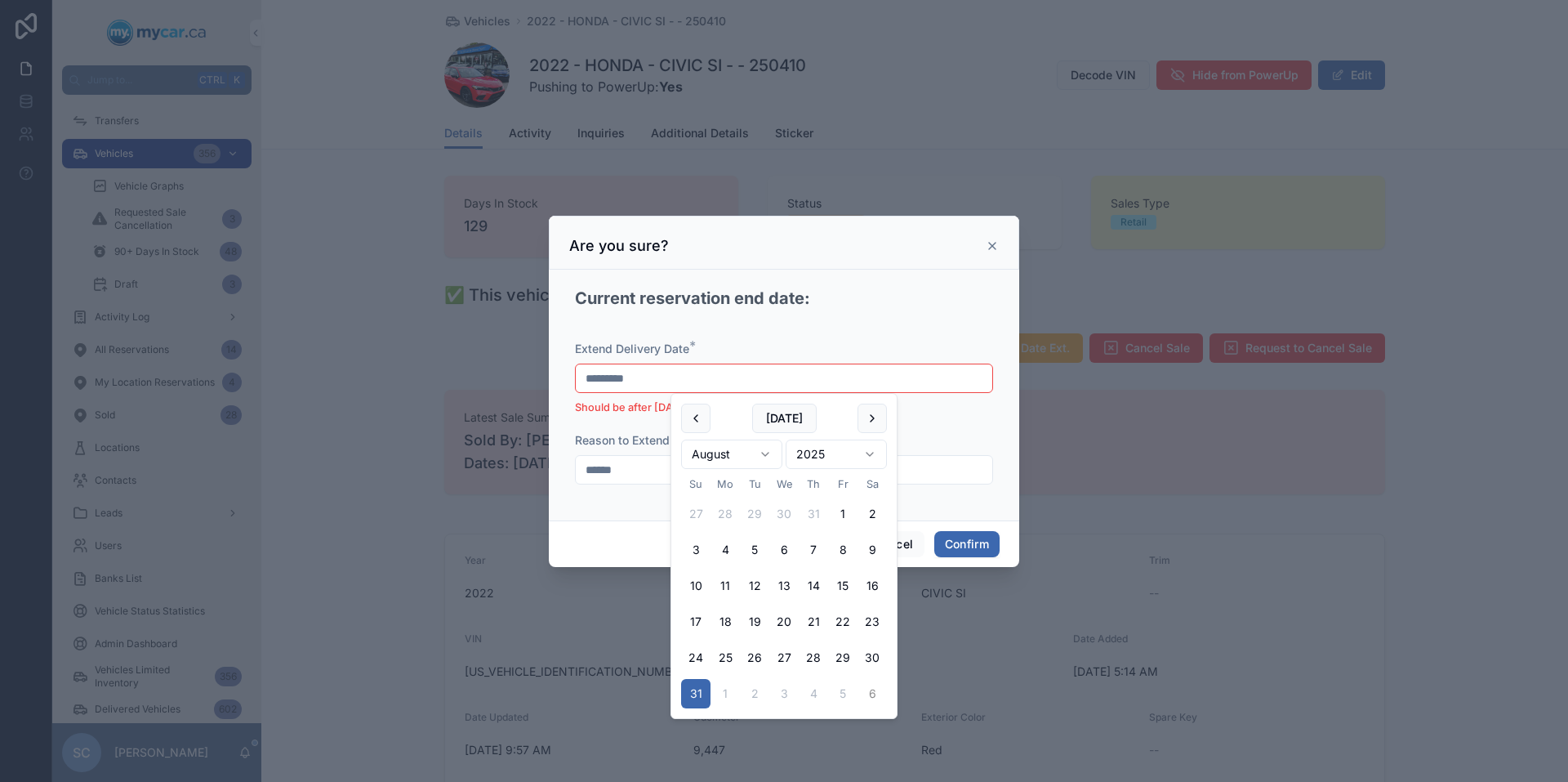
click at [879, 698] on button "6" at bounding box center [873, 694] width 30 height 30
type input "********"
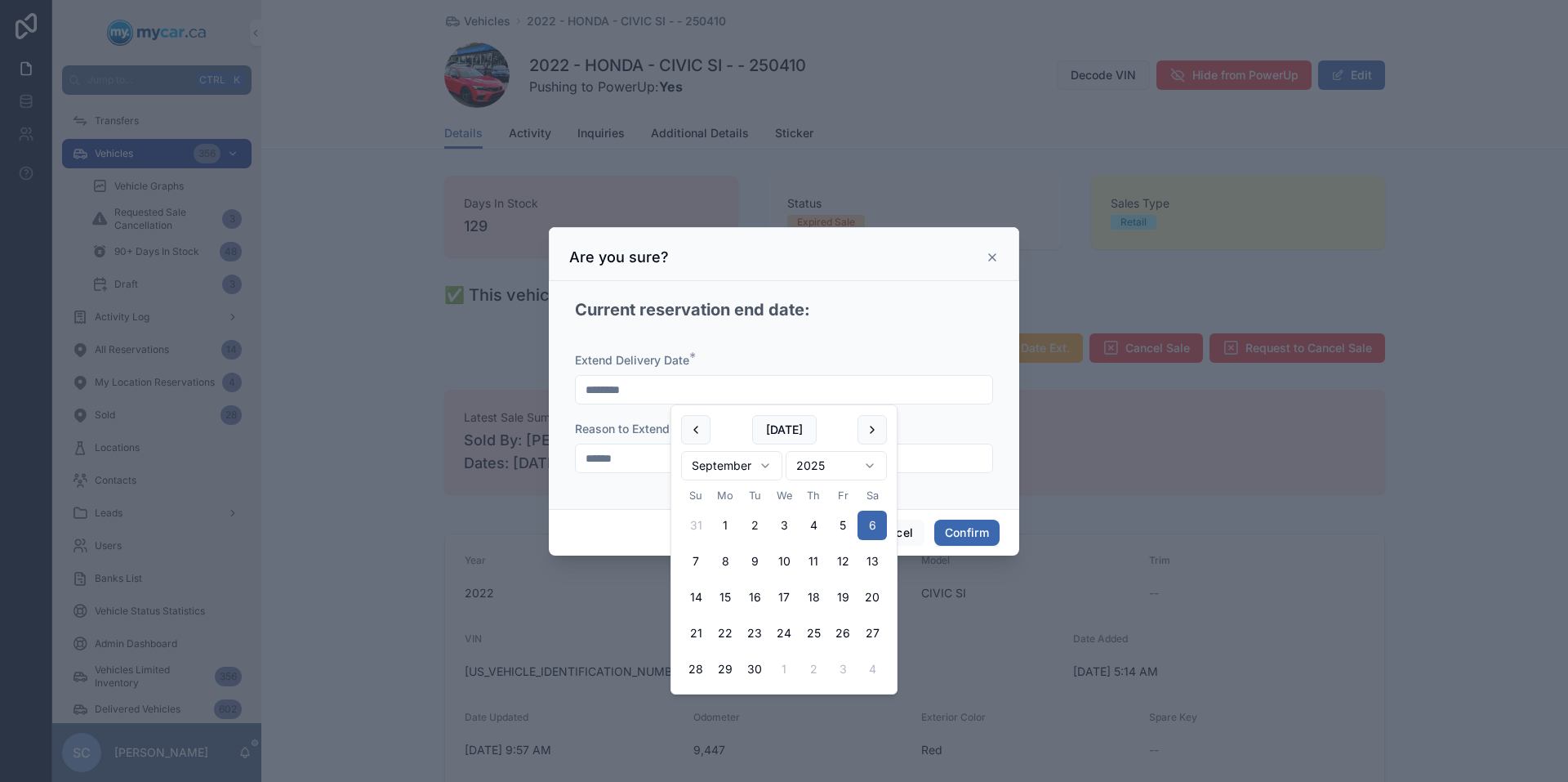
click at [579, 542] on div "Cancel Confirm" at bounding box center [784, 532] width 471 height 47
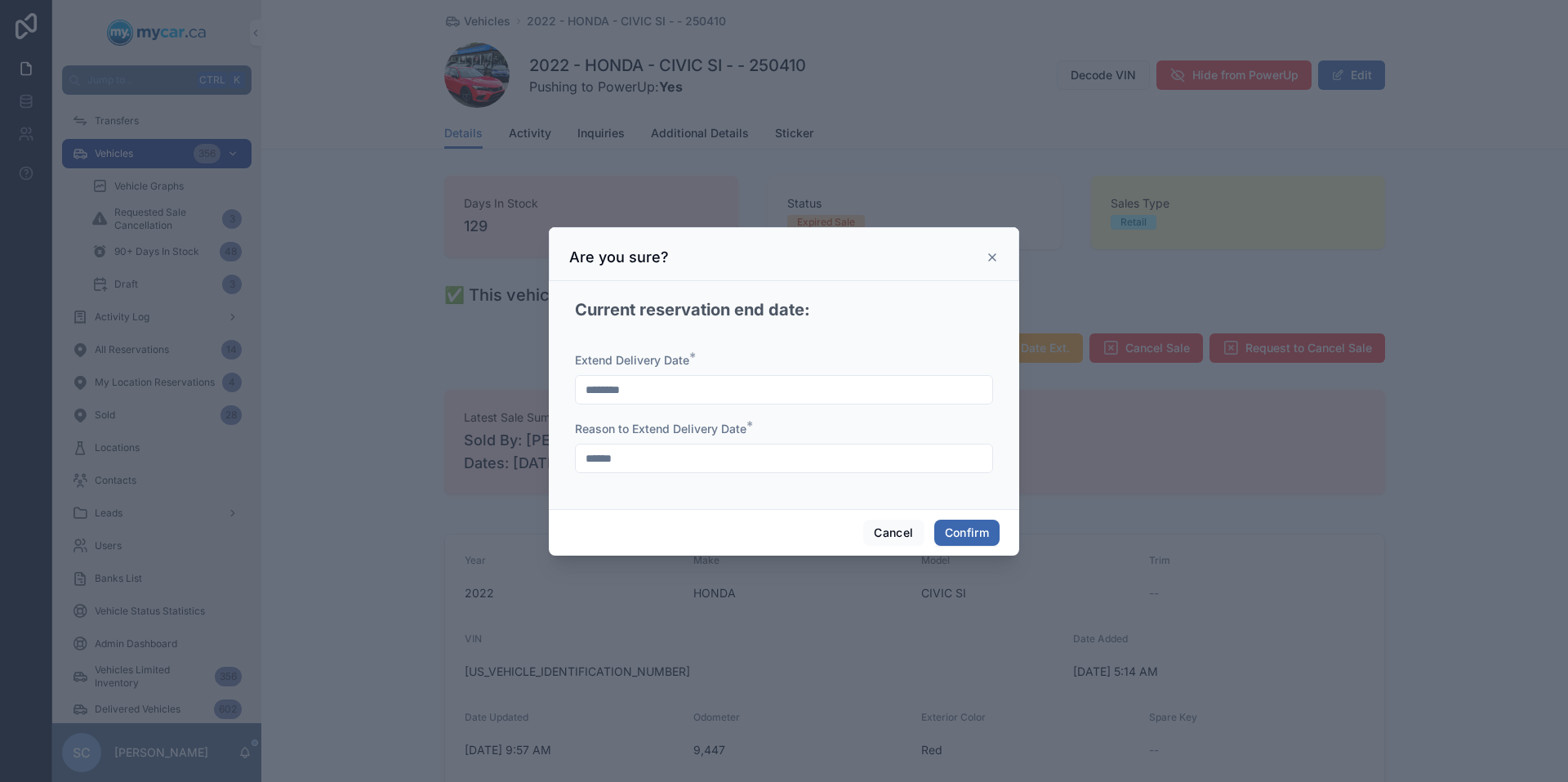
click at [640, 464] on input "******" at bounding box center [784, 459] width 417 height 23
drag, startPoint x: 640, startPoint y: 464, endPoint x: 623, endPoint y: 464, distance: 17.0
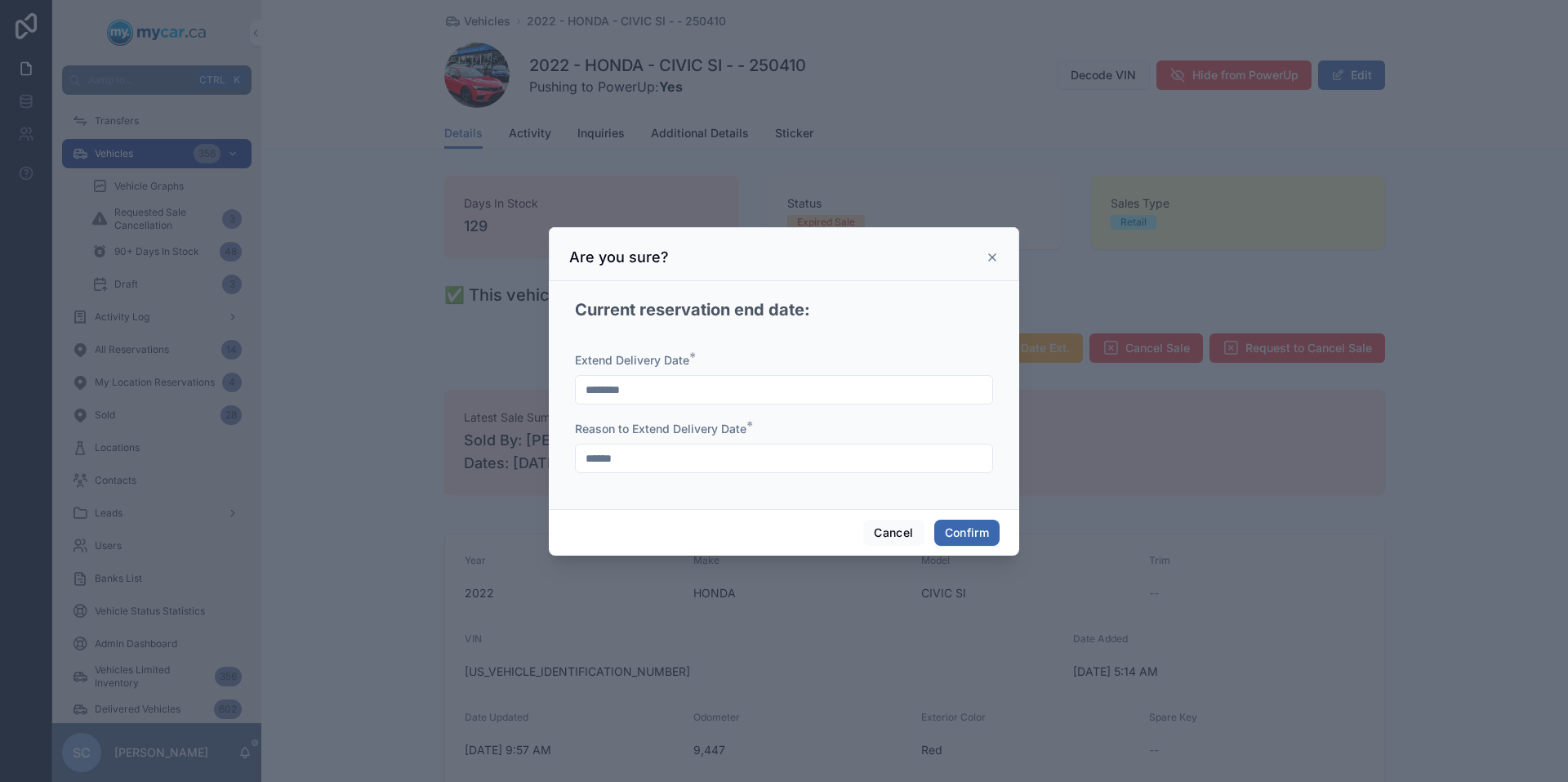
click at [623, 464] on input "******" at bounding box center [784, 459] width 417 height 23
type input "**********"
click at [980, 524] on button "Confirm" at bounding box center [967, 533] width 66 height 26
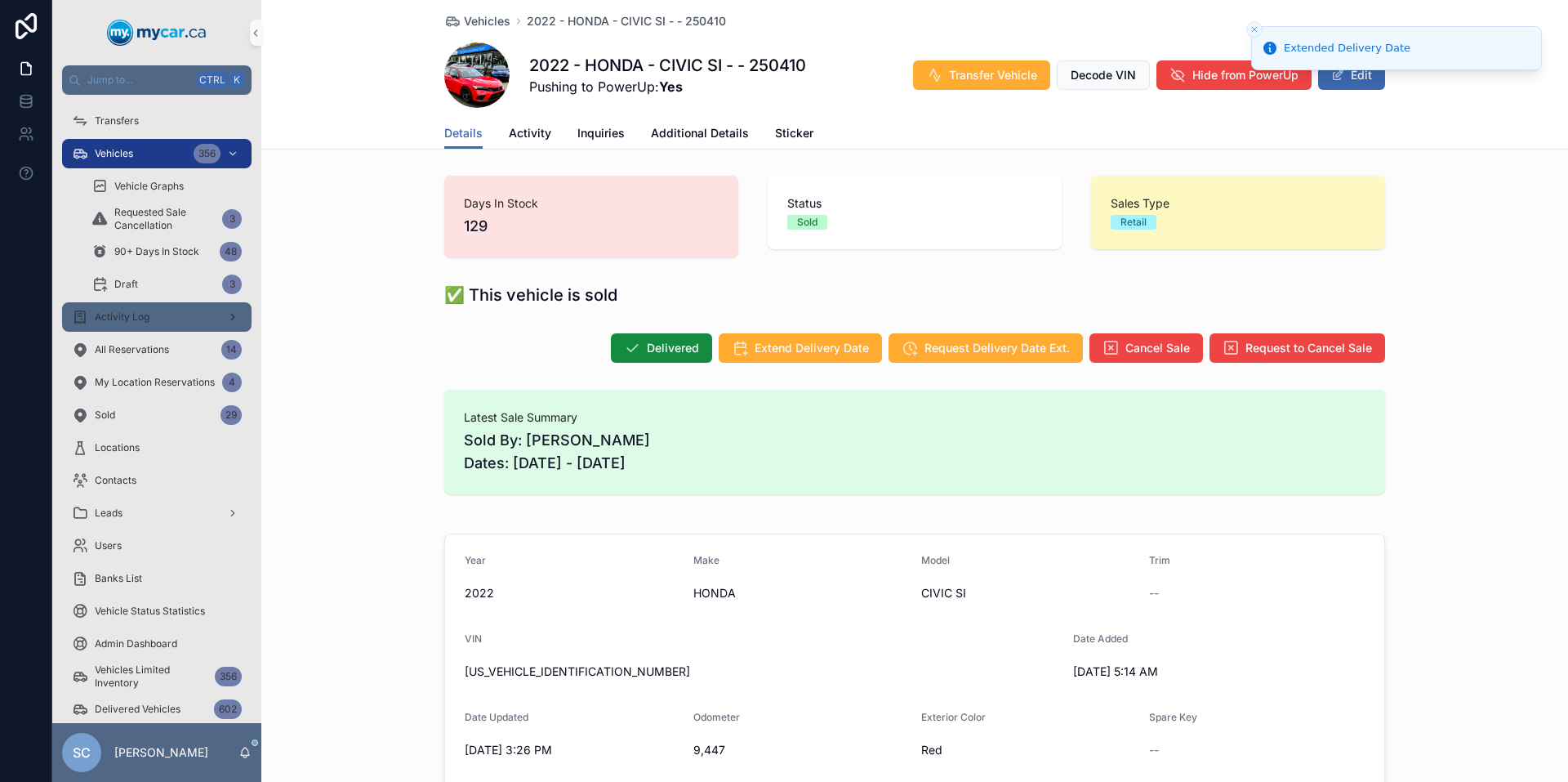
click at [148, 311] on span "Activity Log" at bounding box center [122, 317] width 55 height 13
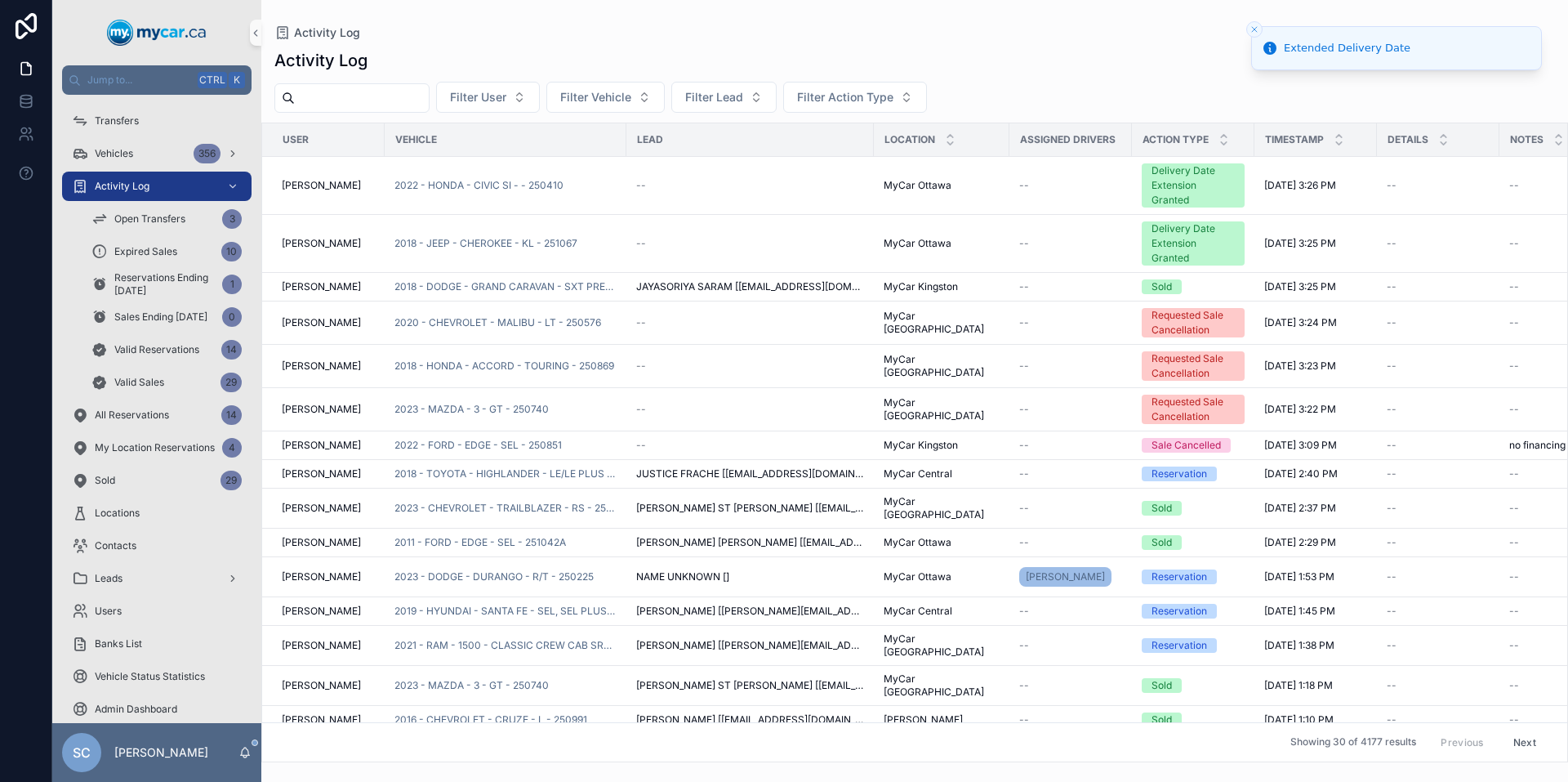
click at [163, 235] on div "Open Transfers 3" at bounding box center [166, 219] width 189 height 33
click at [161, 245] on span "Expired Sales" at bounding box center [145, 252] width 63 height 13
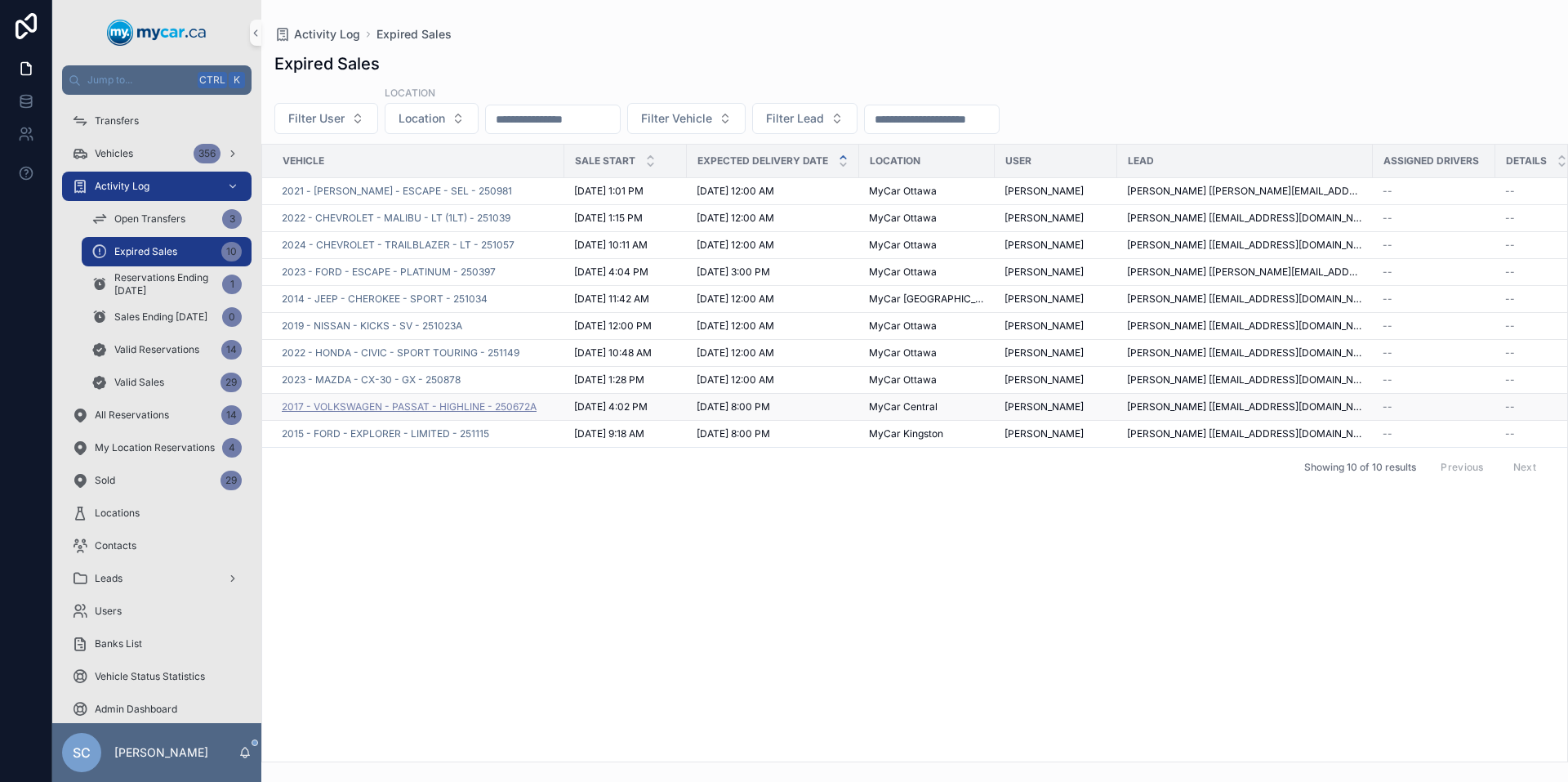
click at [505, 407] on span "2017 - VOLKSWAGEN - PASSAT - HIGHLINE - 250672A" at bounding box center [409, 407] width 255 height 13
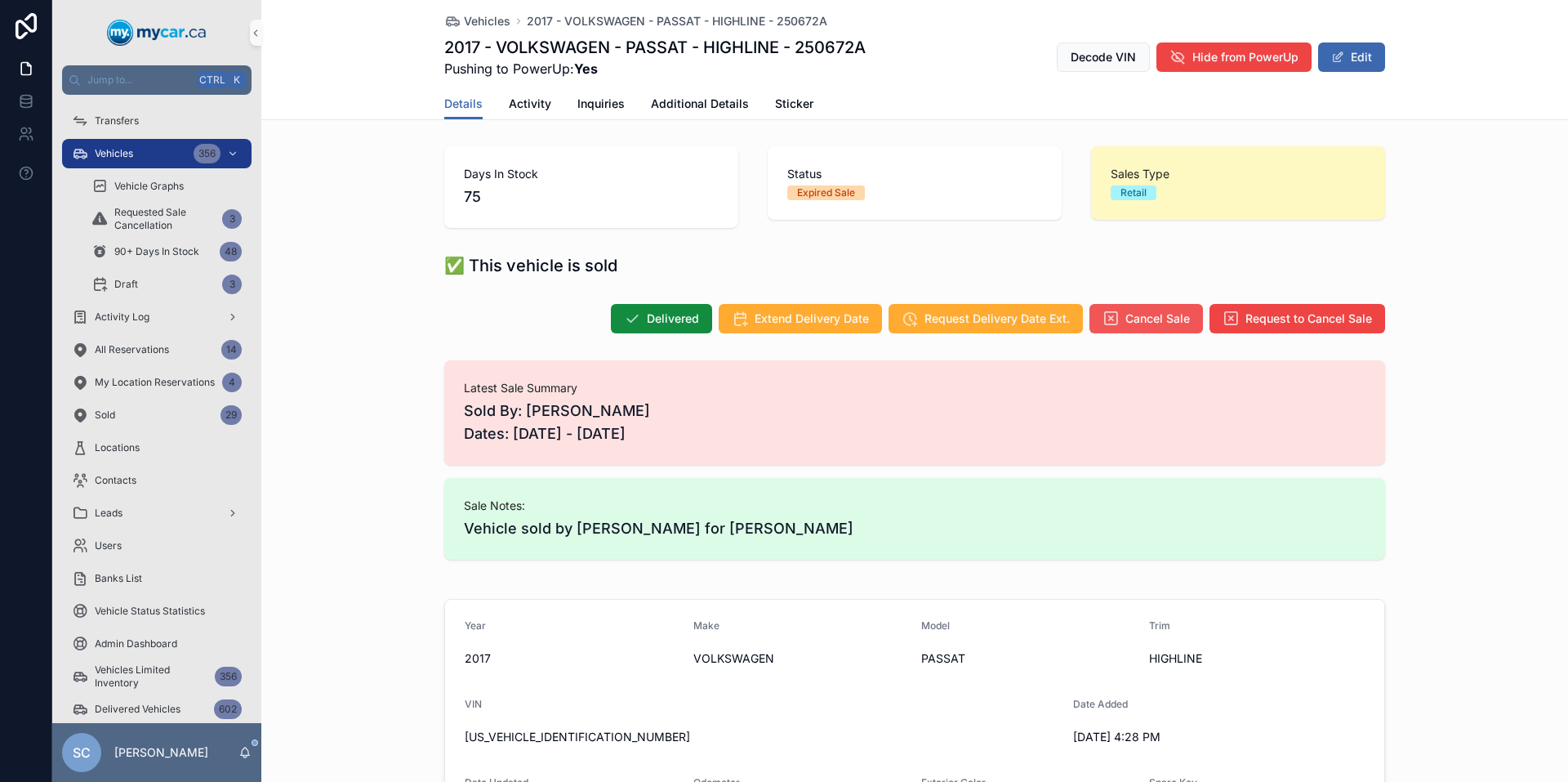
click at [1137, 313] on span "Cancel Sale" at bounding box center [1157, 318] width 65 height 16
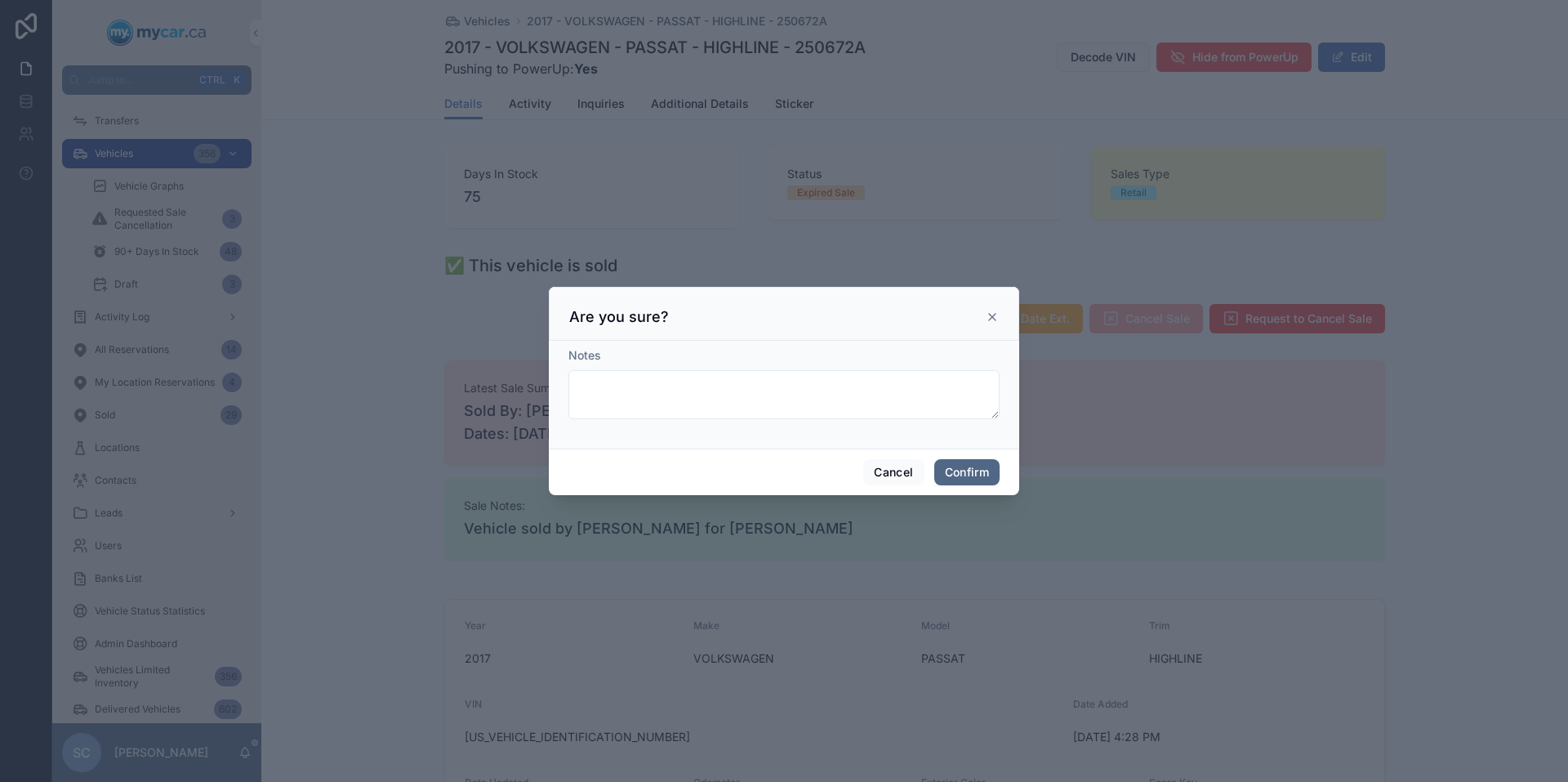
click at [998, 469] on button "Confirm" at bounding box center [967, 473] width 66 height 26
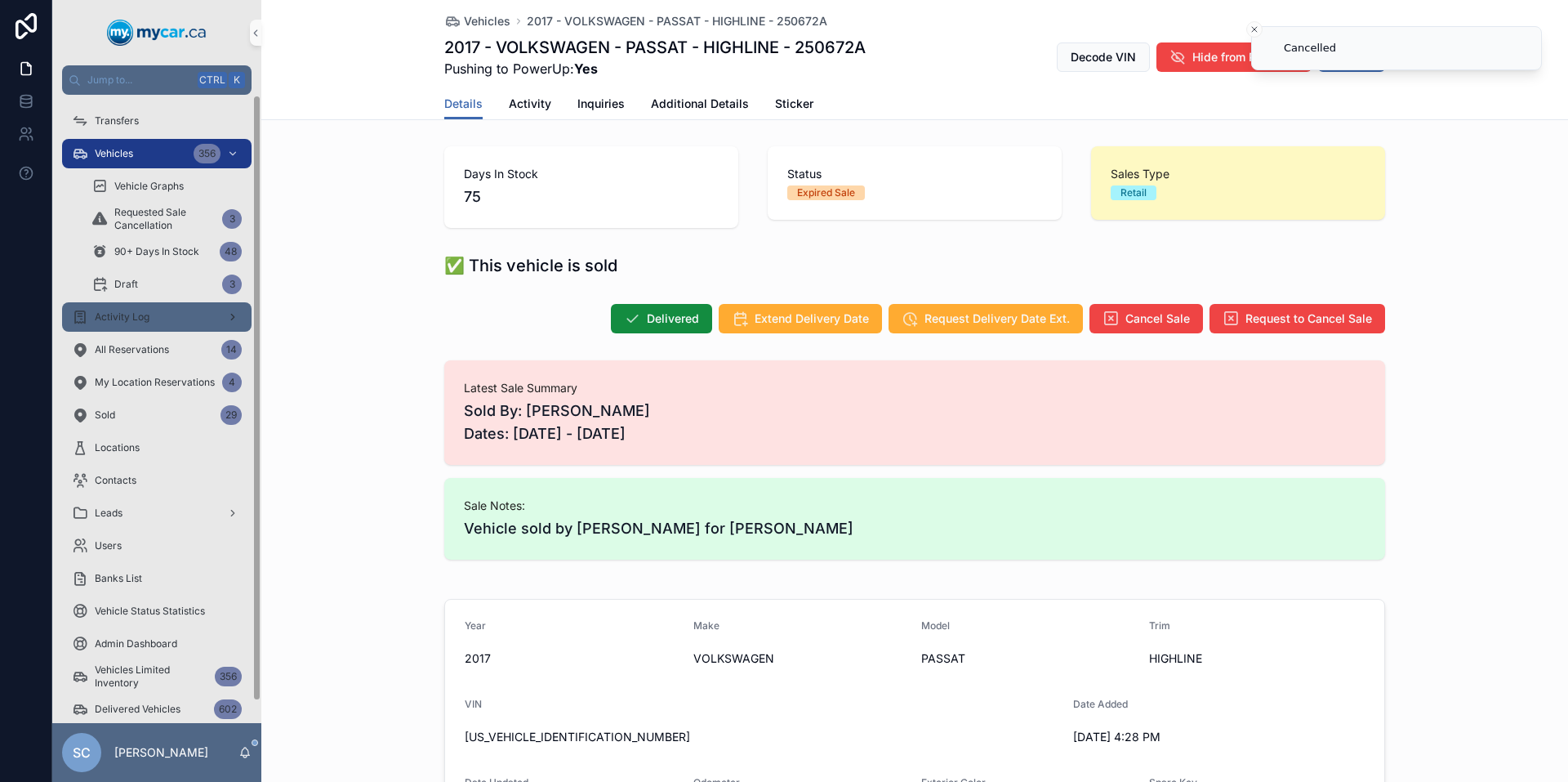
click at [120, 315] on span "Activity Log" at bounding box center [122, 317] width 55 height 13
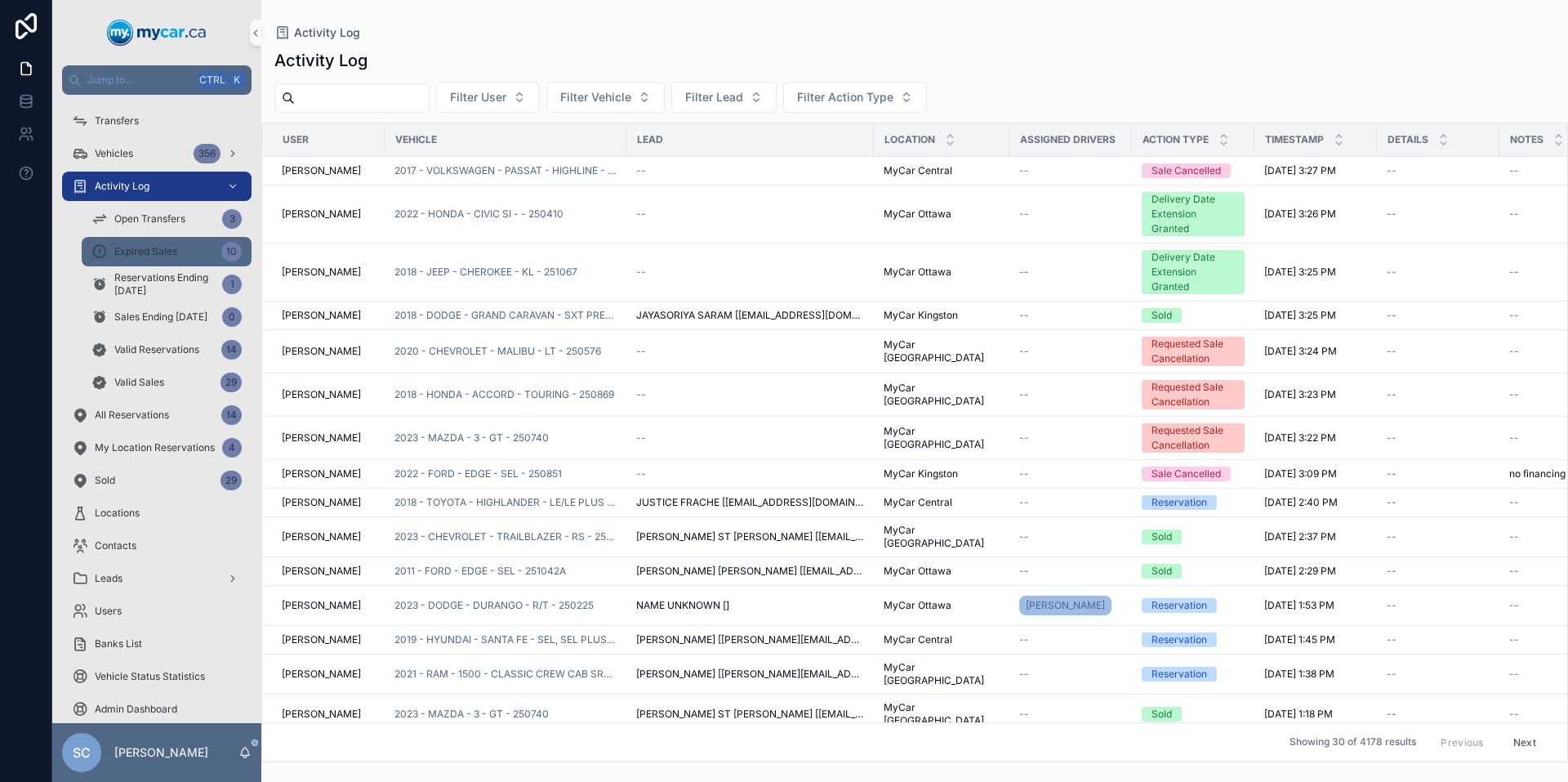
click at [155, 247] on span "Expired Sales" at bounding box center [145, 252] width 63 height 13
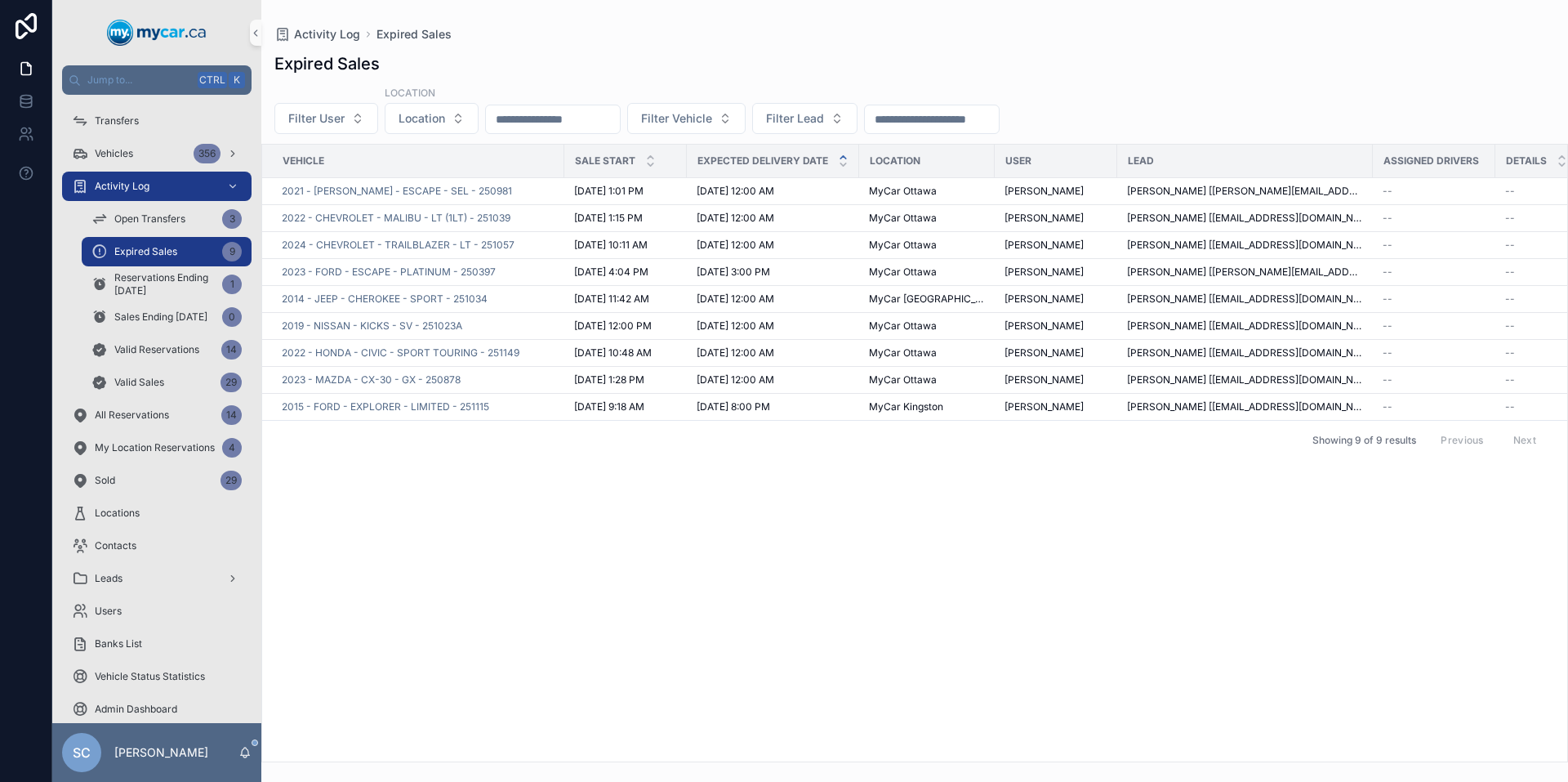
click at [1076, 532] on div "Vehicle Sale Start Expected Delivery Date LOCATION User Lead Assigned Drivers D…" at bounding box center [914, 453] width 1305 height 617
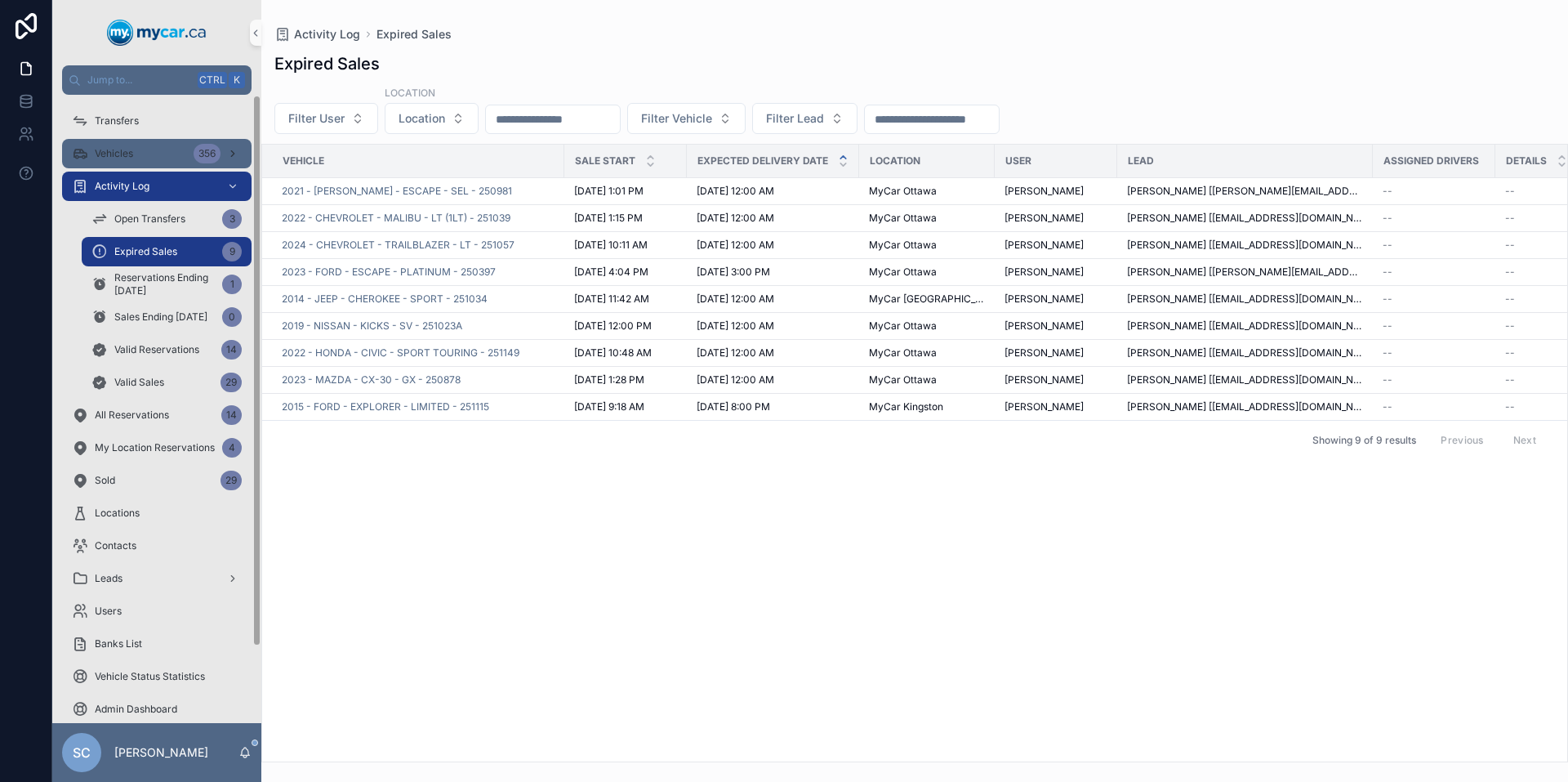
click at [117, 152] on span "Vehicles" at bounding box center [114, 153] width 39 height 13
